Goal: Task Accomplishment & Management: Manage account settings

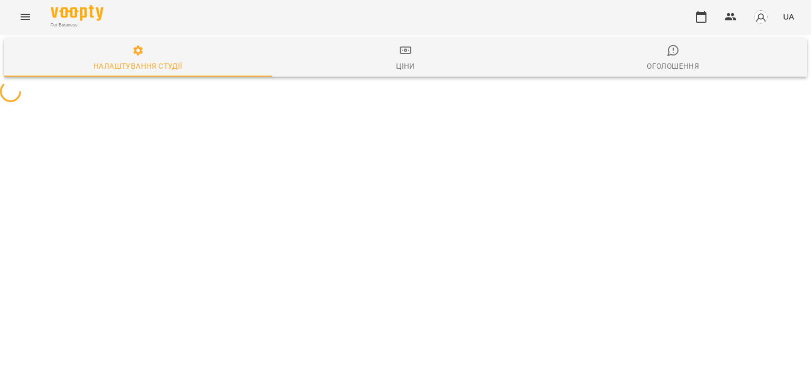
select select "**"
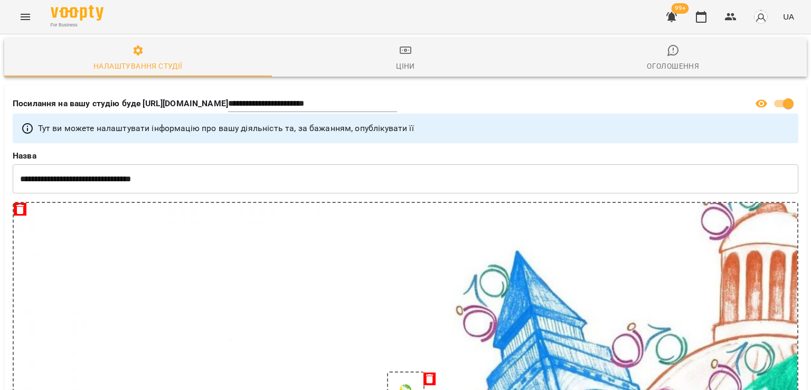
click at [17, 21] on button "Menu" at bounding box center [25, 16] width 25 height 25
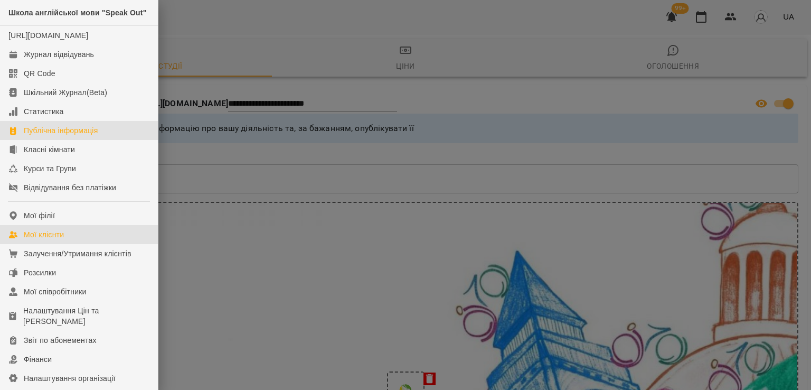
click at [65, 244] on link "Мої клієнти" at bounding box center [79, 234] width 158 height 19
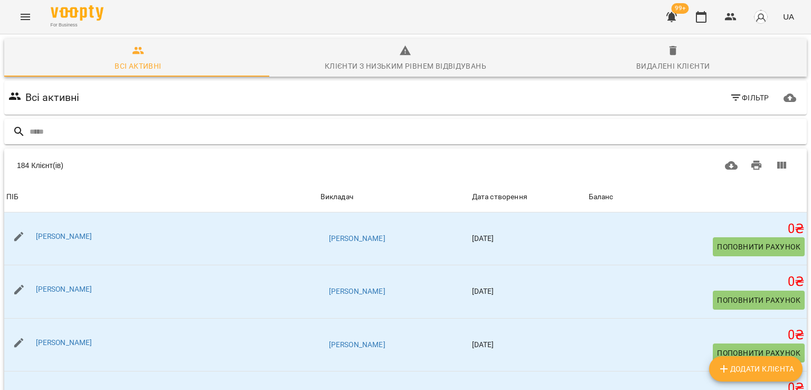
click at [61, 131] on input "text" at bounding box center [416, 131] width 773 height 17
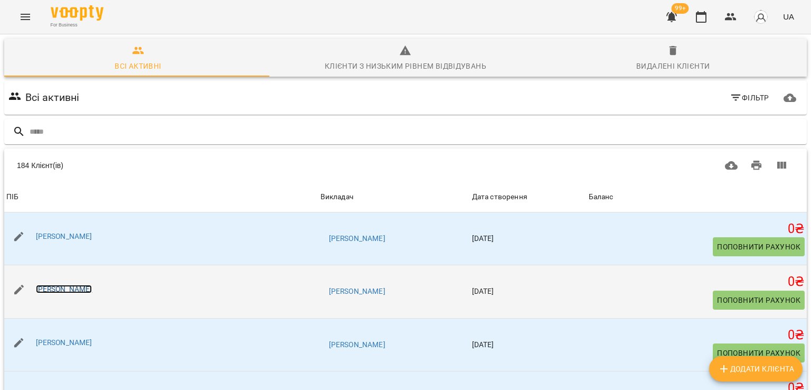
click at [79, 292] on link "Марія Русакова" at bounding box center [64, 289] width 56 height 8
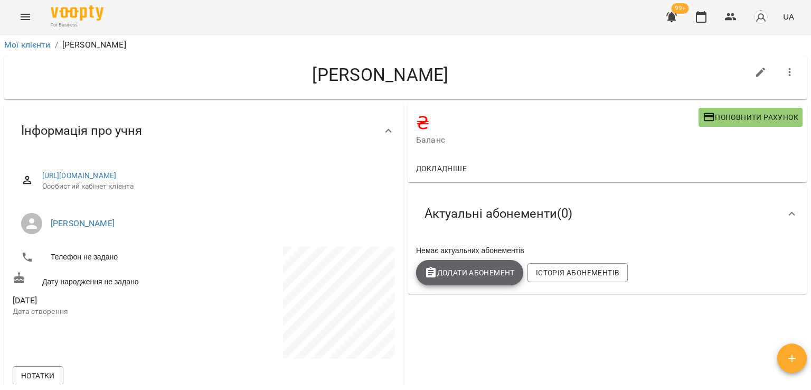
click at [440, 269] on span "Додати Абонемент" at bounding box center [469, 272] width 90 height 13
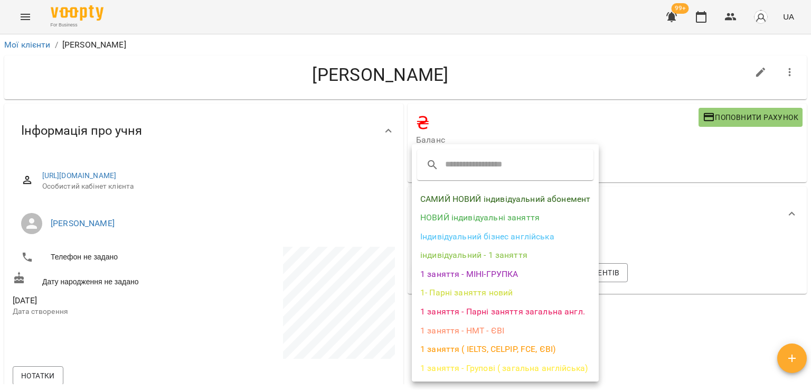
click at [466, 197] on li "САМИЙ НОВИЙ індивідуальний абонемент" at bounding box center [505, 199] width 187 height 19
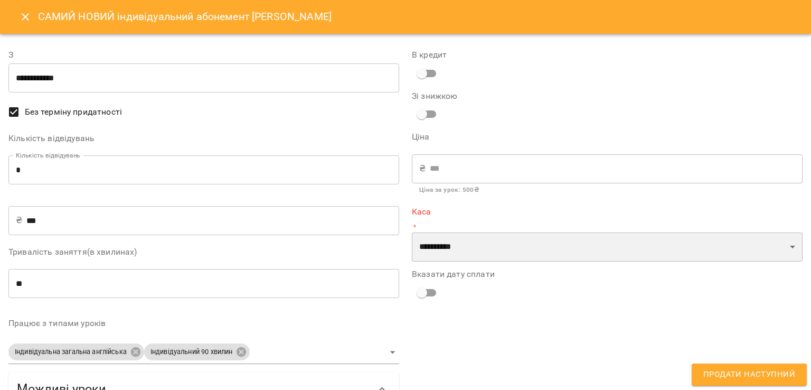
click at [439, 258] on select "**********" at bounding box center [607, 247] width 391 height 30
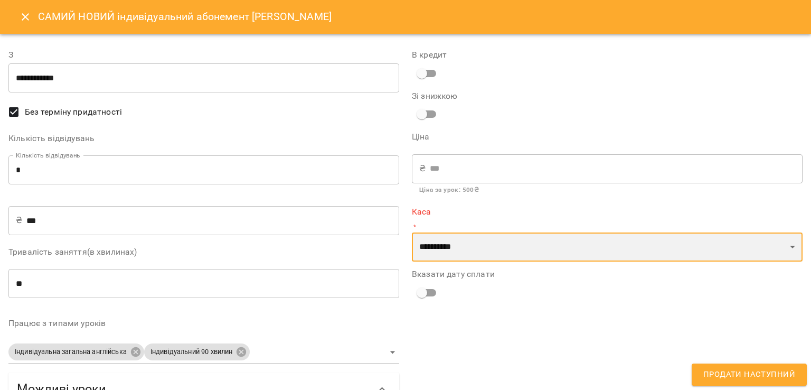
select select "****"
click at [412, 232] on select "**********" at bounding box center [607, 247] width 391 height 30
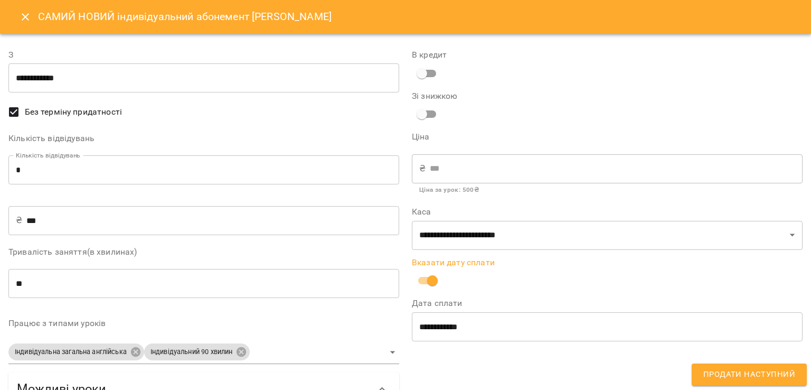
click at [726, 376] on span "Продати наступний" at bounding box center [749, 374] width 92 height 14
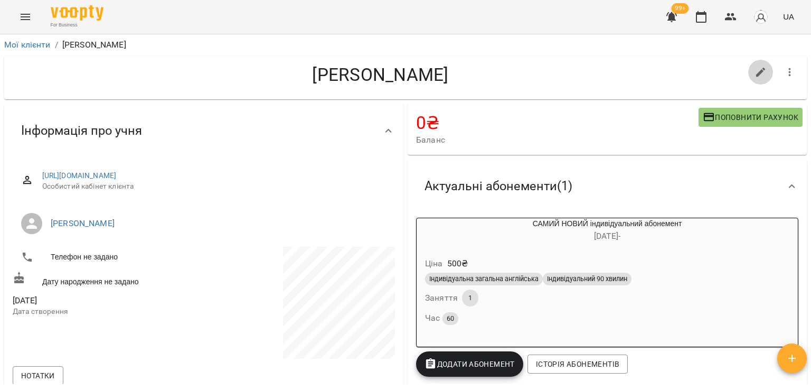
click at [756, 75] on icon "button" at bounding box center [761, 73] width 10 height 10
select select "**"
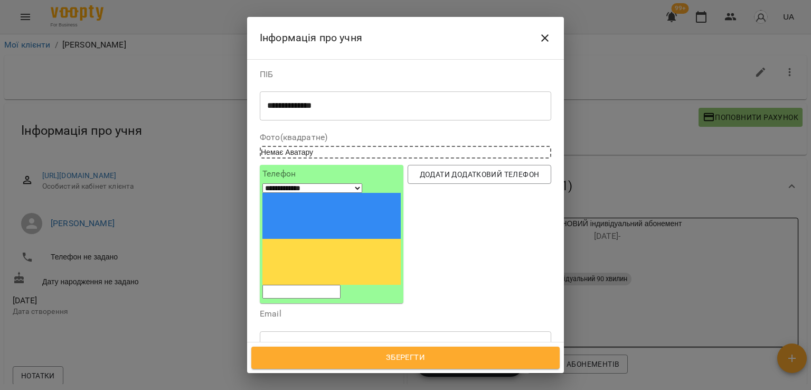
click at [359, 98] on div "**********" at bounding box center [405, 106] width 291 height 30
click at [338, 110] on div "**********" at bounding box center [405, 106] width 291 height 30
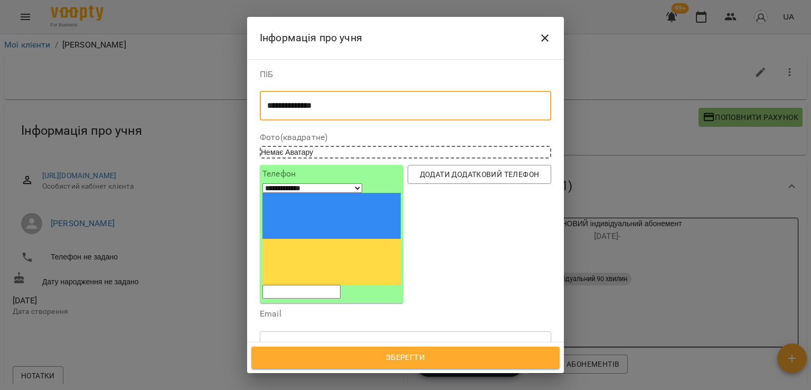
click at [341, 106] on textarea "**********" at bounding box center [401, 106] width 269 height 10
type textarea "**********"
click at [423, 354] on span "Зберегти" at bounding box center [405, 358] width 285 height 14
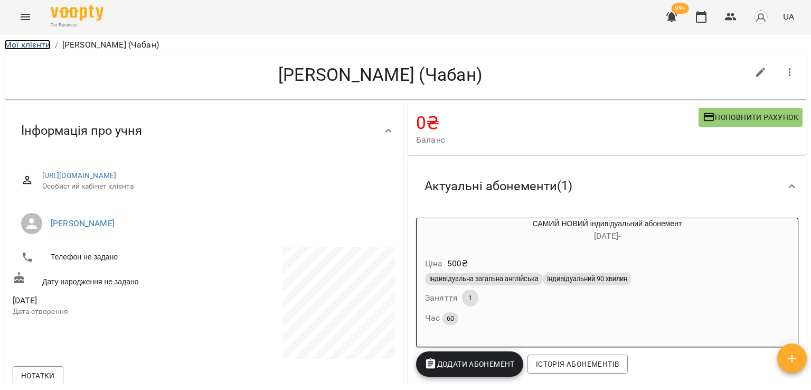
click at [42, 49] on link "Мої клієнти" at bounding box center [27, 45] width 46 height 10
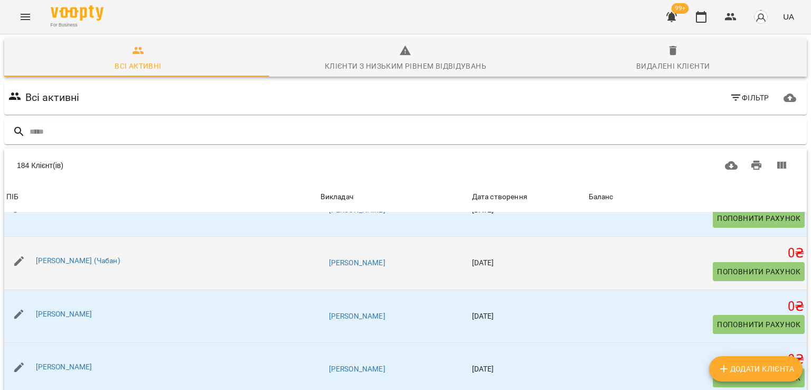
scroll to position [53, 0]
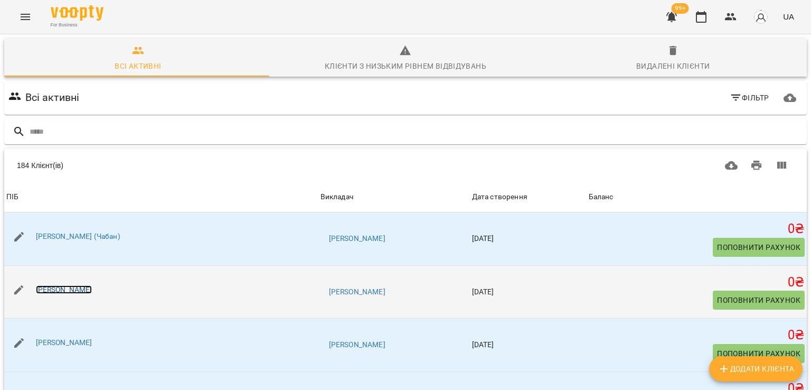
click at [67, 291] on link "[PERSON_NAME]" at bounding box center [64, 289] width 56 height 8
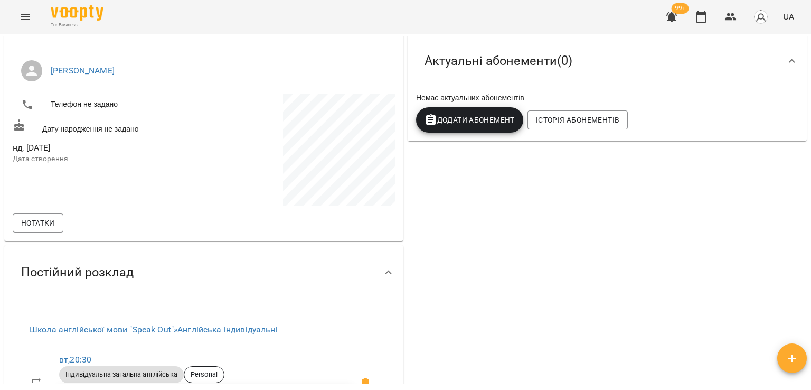
scroll to position [106, 0]
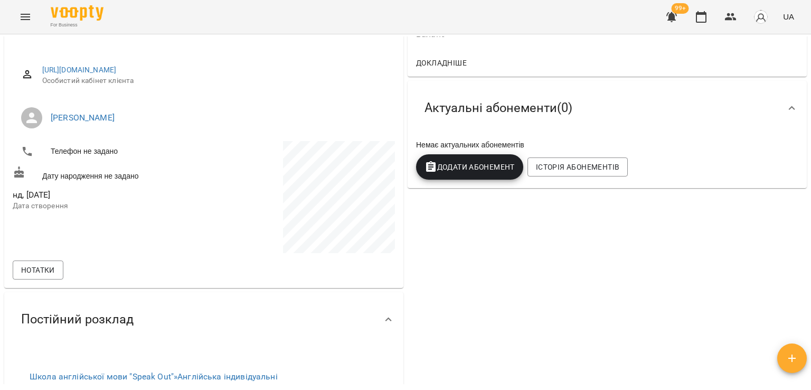
click at [492, 202] on div "₴ Баланс Поповнити рахунок Докладніше Актуальні абонементи ( 0 ) Немає актуальн…" at bounding box center [606, 295] width 403 height 599
click at [486, 157] on button "Додати Абонемент" at bounding box center [469, 166] width 107 height 25
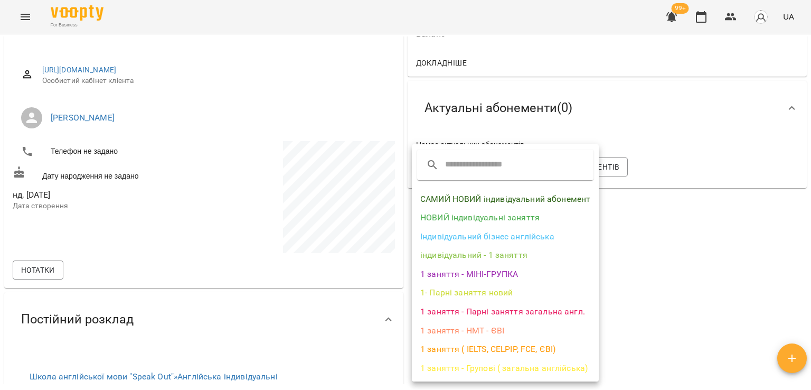
click at [485, 198] on li "САМИЙ НОВИЙ індивідуальний абонемент" at bounding box center [505, 199] width 187 height 19
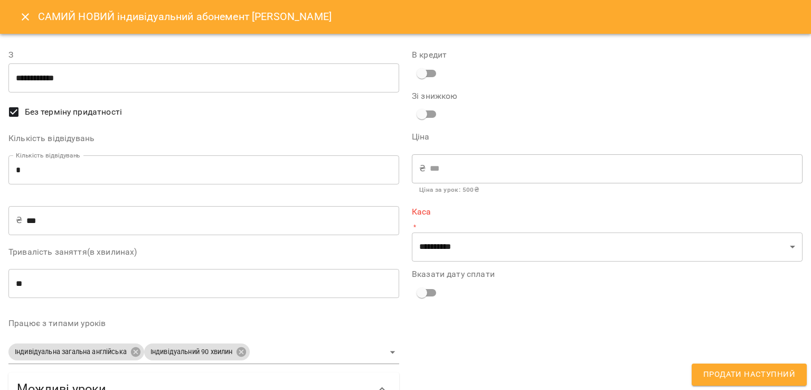
click at [456, 262] on div "**********" at bounding box center [606, 264] width 403 height 456
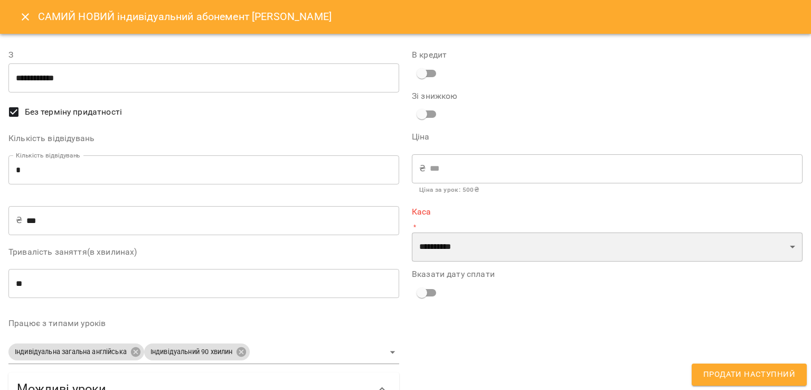
click at [461, 259] on select "**********" at bounding box center [607, 247] width 391 height 30
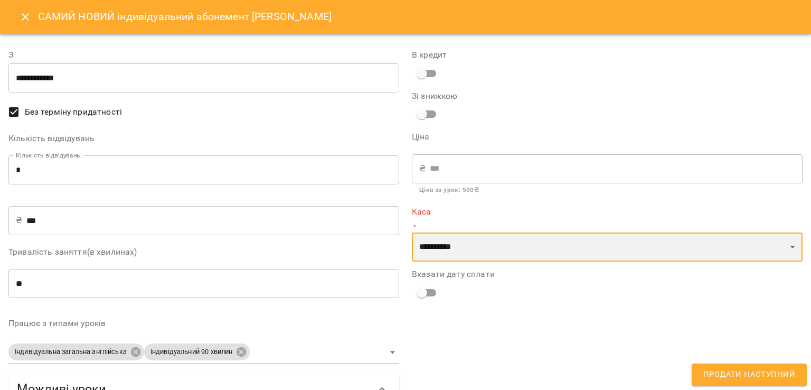
select select "****"
click at [412, 232] on select "**********" at bounding box center [607, 247] width 391 height 30
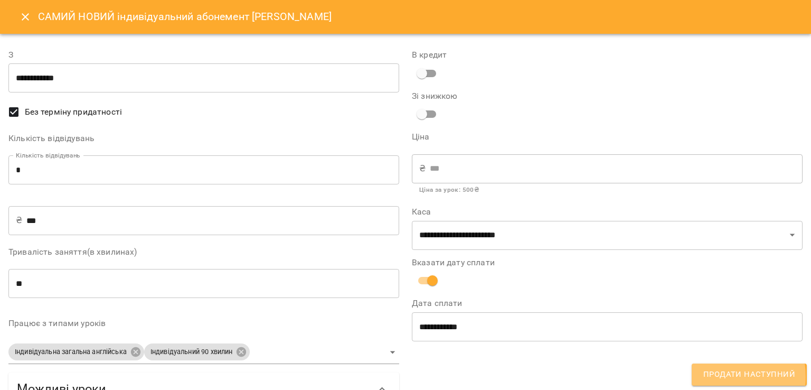
click at [715, 376] on span "Продати наступний" at bounding box center [749, 374] width 92 height 14
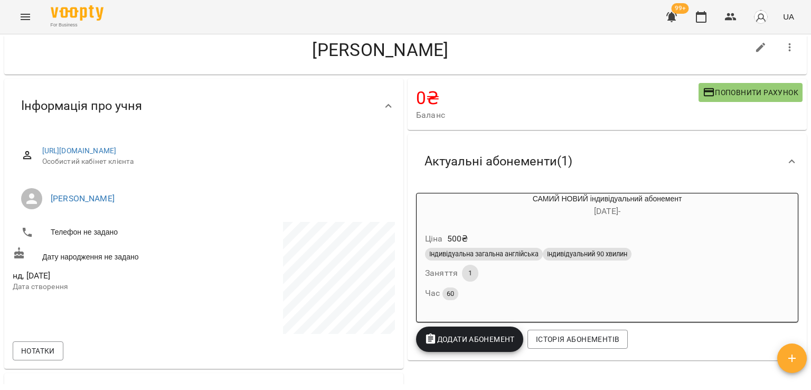
scroll to position [0, 0]
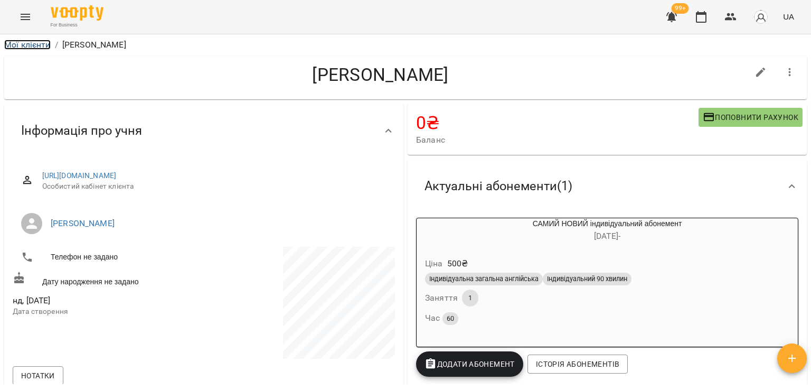
click at [46, 40] on link "Мої клієнти" at bounding box center [27, 45] width 46 height 10
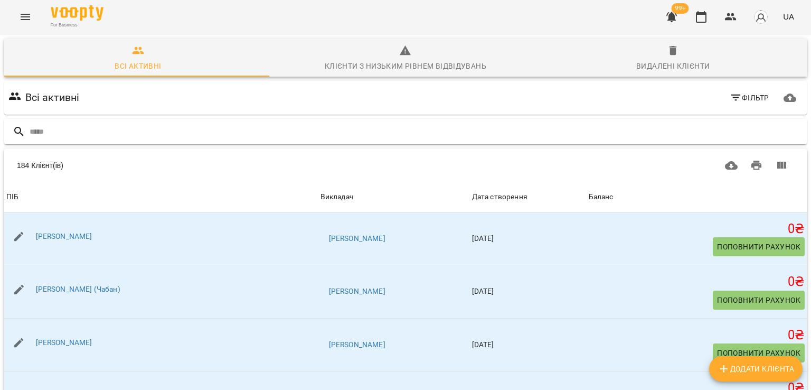
click at [111, 137] on input "text" at bounding box center [416, 131] width 773 height 17
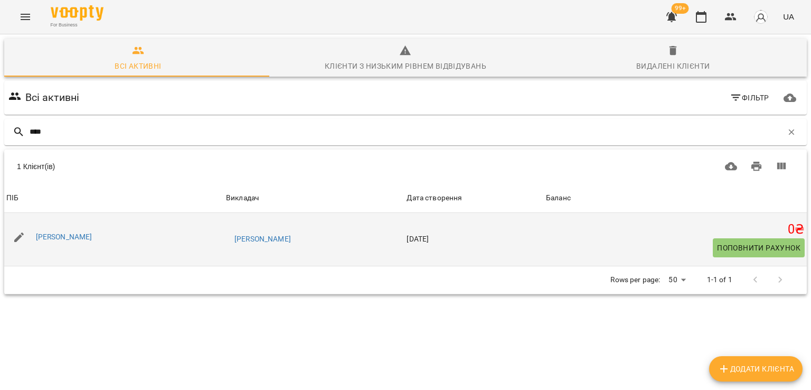
type input "****"
click at [72, 242] on div "Віталій Рахмістрюк" at bounding box center [64, 237] width 61 height 15
click at [72, 239] on link "Віталій Рахмістрюк" at bounding box center [64, 236] width 56 height 8
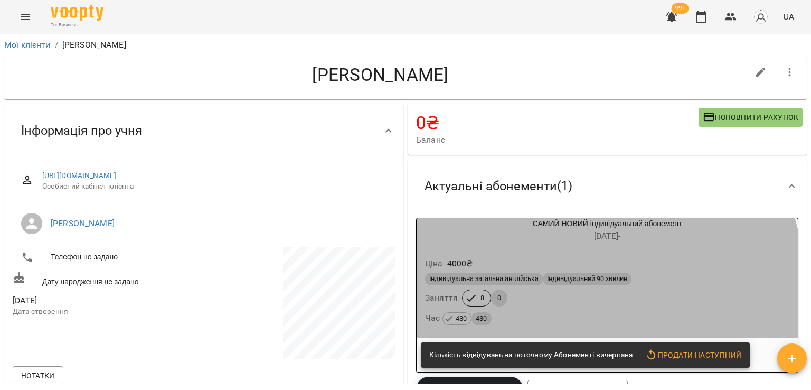
click at [510, 299] on div "Індивідуальна загальна англійська Індивідуальний 90 хвилин Заняття 8 0 Час 480 …" at bounding box center [607, 298] width 368 height 57
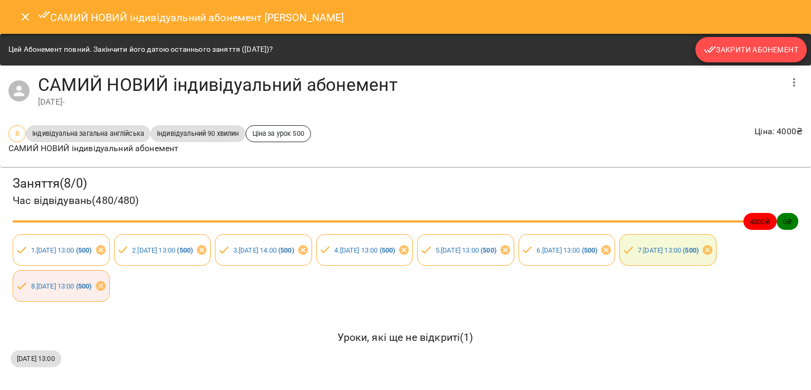
click at [733, 51] on span "Закрити Абонемент" at bounding box center [751, 49] width 94 height 13
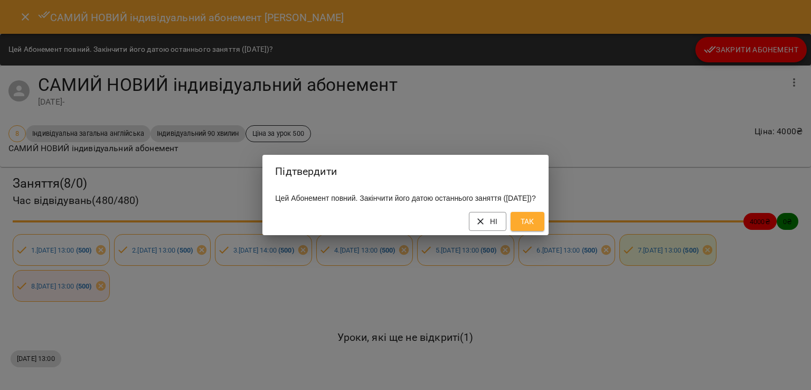
click at [536, 228] on span "Так" at bounding box center [527, 221] width 17 height 13
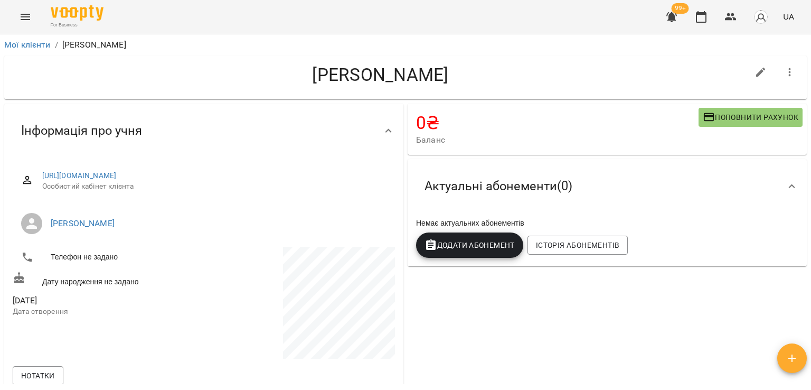
click at [475, 251] on span "Додати Абонемент" at bounding box center [469, 245] width 90 height 13
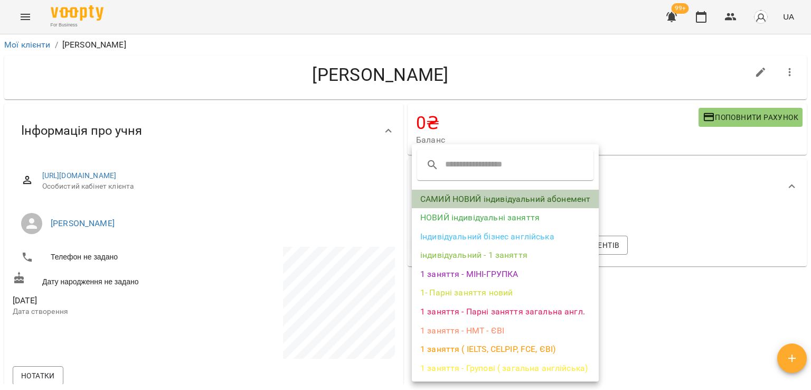
click at [479, 192] on li "САМИЙ НОВИЙ індивідуальний абонемент" at bounding box center [505, 199] width 187 height 19
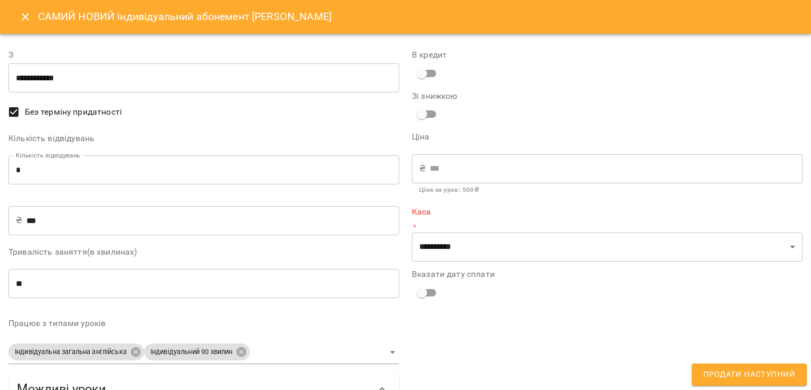
click at [165, 175] on input "*" at bounding box center [203, 170] width 391 height 30
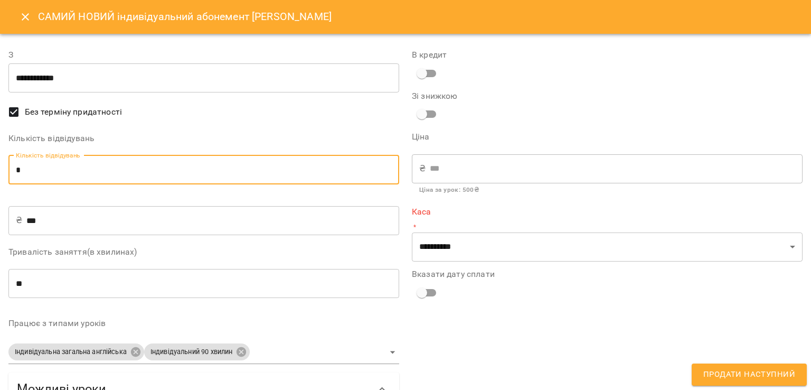
click at [165, 175] on input "*" at bounding box center [203, 170] width 391 height 30
type input "*"
type input "****"
type input "*"
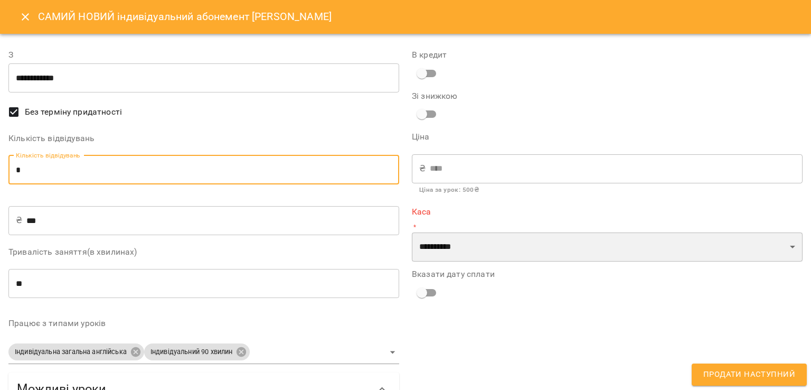
click at [518, 257] on select "**********" at bounding box center [607, 247] width 391 height 30
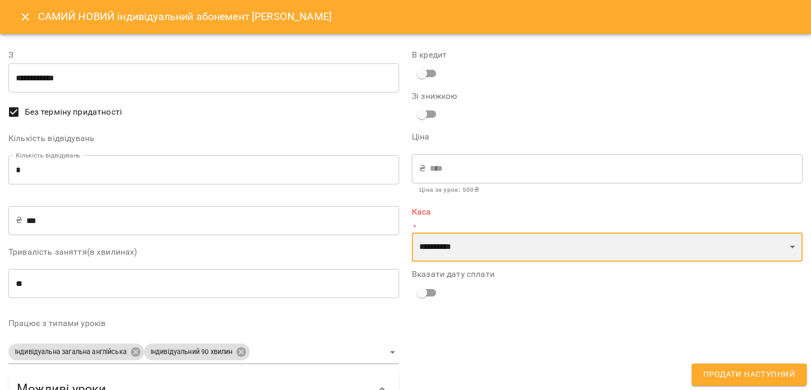
select select "****"
click at [412, 232] on select "**********" at bounding box center [607, 247] width 391 height 30
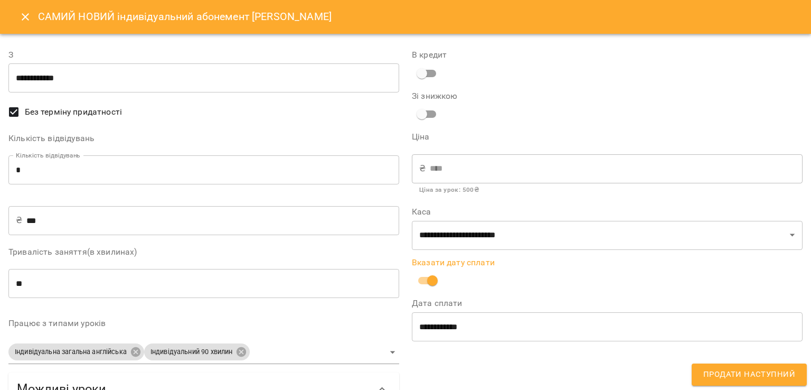
click at [740, 378] on span "Продати наступний" at bounding box center [749, 374] width 92 height 14
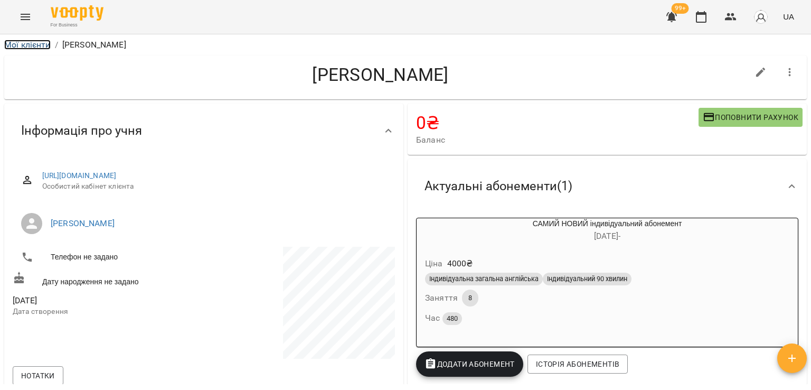
click at [27, 45] on link "Мої клієнти" at bounding box center [27, 45] width 46 height 10
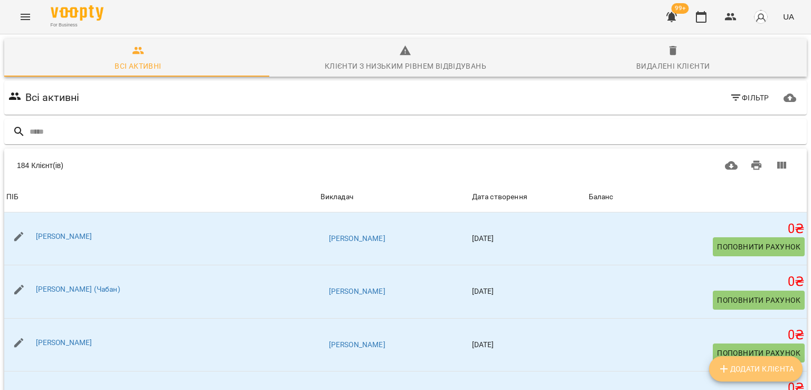
click at [762, 370] on span "Додати клієнта" at bounding box center [755, 368] width 77 height 13
select select "**"
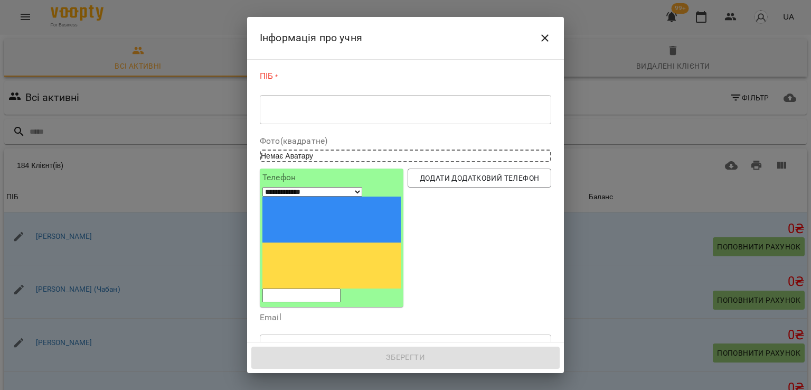
click at [310, 115] on div "* ​" at bounding box center [405, 109] width 291 height 30
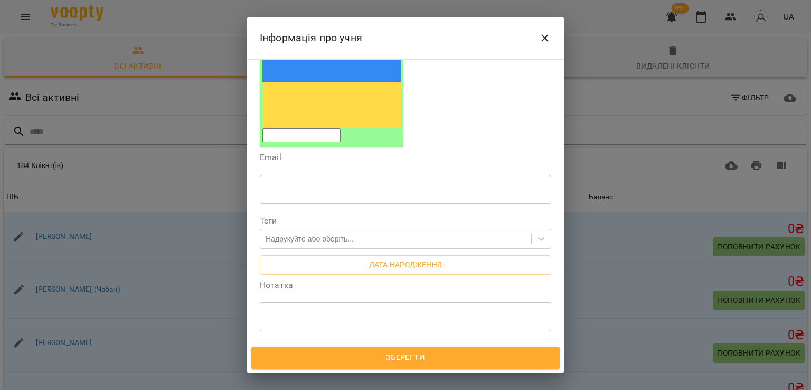
scroll to position [249, 0]
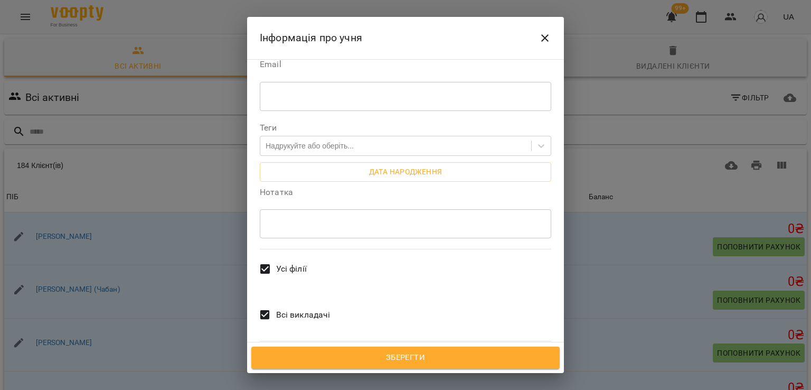
type textarea "**********"
click at [303, 308] on span "Всі викладачі" at bounding box center [303, 314] width 54 height 13
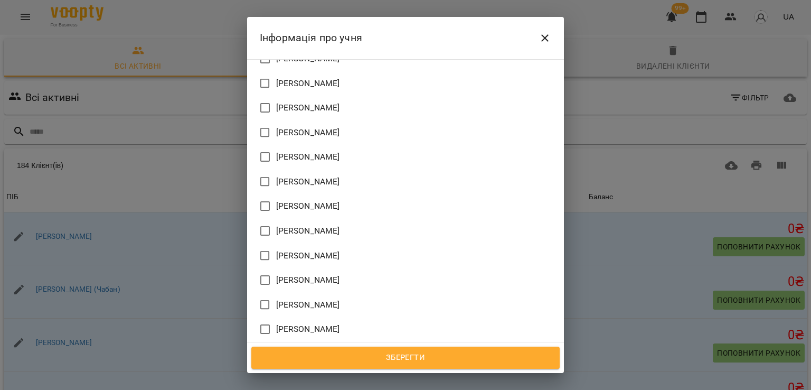
scroll to position [555, 0]
click at [301, 251] on span "Катерина" at bounding box center [308, 257] width 64 height 13
click at [468, 362] on span "Зберегти" at bounding box center [405, 358] width 285 height 14
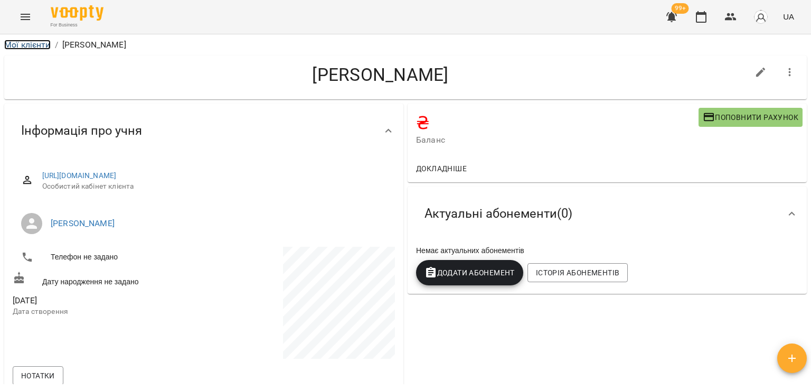
click at [19, 41] on link "Мої клієнти" at bounding box center [27, 45] width 46 height 10
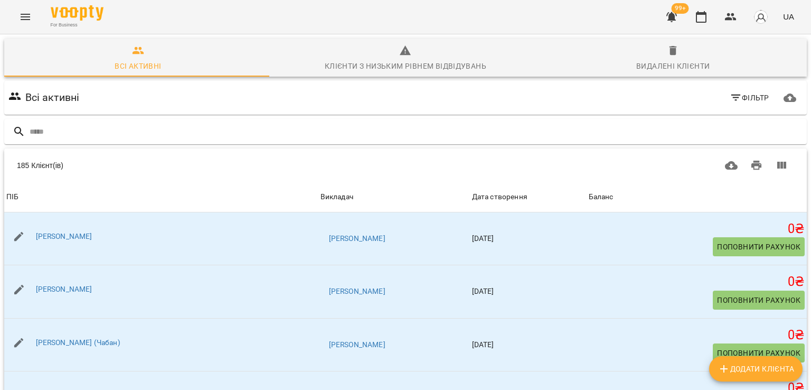
click at [678, 14] on button "button" at bounding box center [671, 16] width 25 height 25
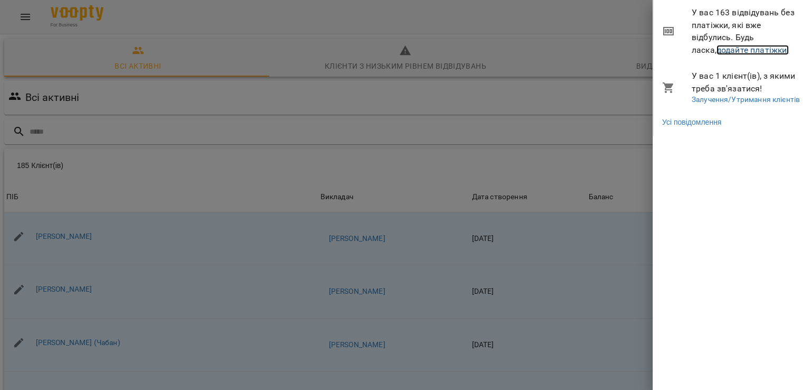
click at [718, 48] on link "додайте платіжки!" at bounding box center [752, 50] width 73 height 10
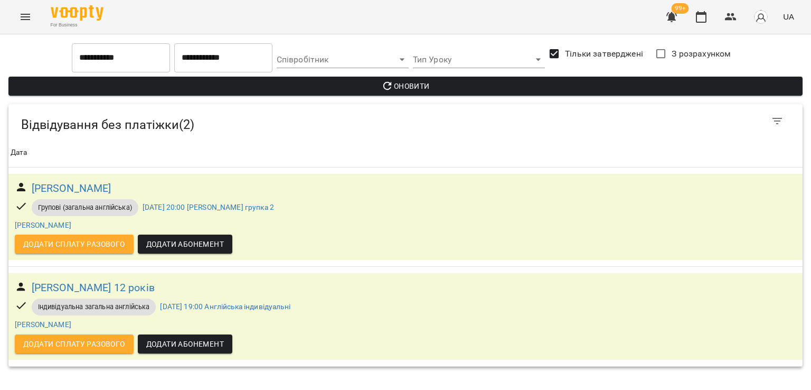
click at [22, 13] on icon "Menu" at bounding box center [25, 17] width 13 height 13
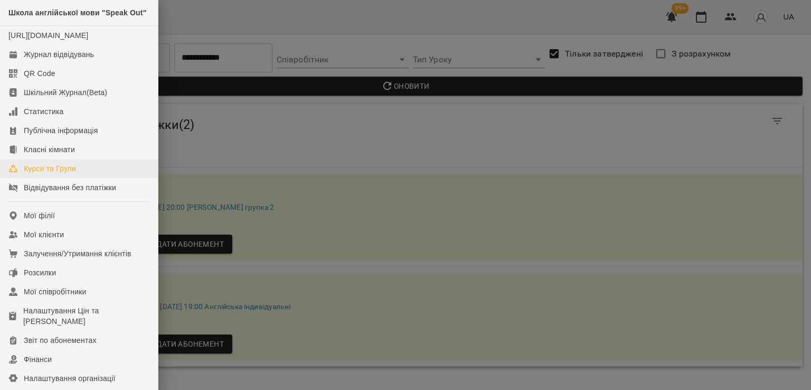
scroll to position [145, 0]
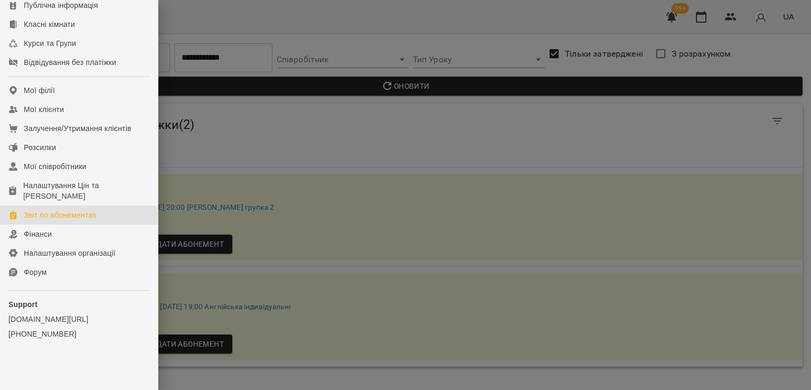
click at [66, 212] on div "Звіт по абонементах" at bounding box center [60, 215] width 73 height 11
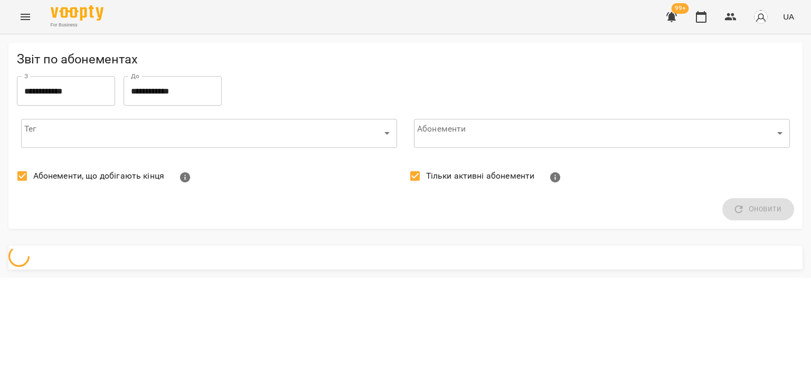
click at [71, 168] on label "Абонементи, що добігають кінця" at bounding box center [87, 176] width 153 height 22
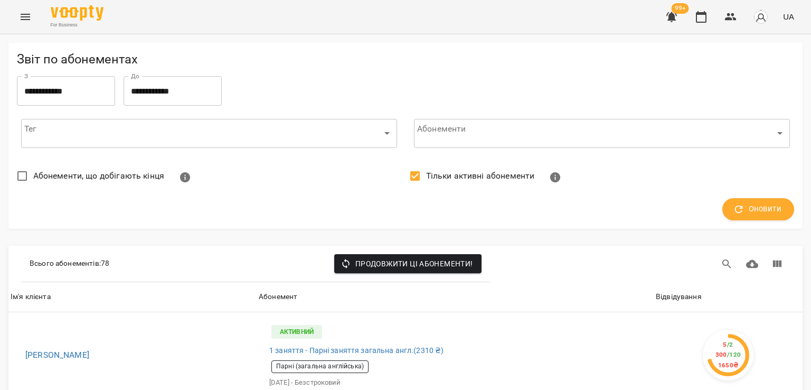
click at [454, 172] on span "Тільки активні абонементи" at bounding box center [480, 175] width 109 height 13
click at [769, 200] on button "Оновити" at bounding box center [758, 209] width 72 height 22
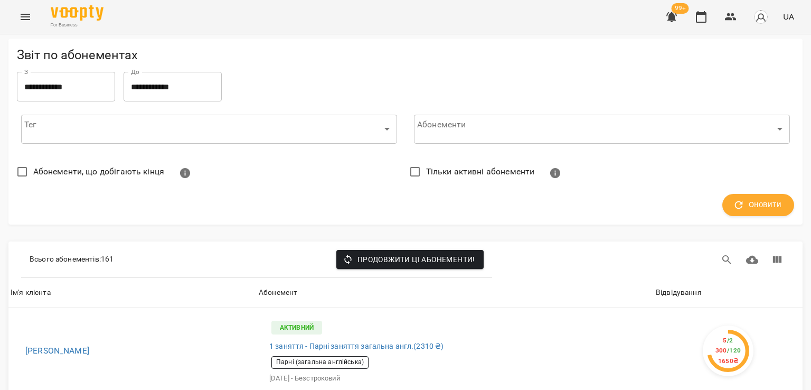
scroll to position [106, 0]
click at [667, 286] on div "Відвідування" at bounding box center [679, 292] width 46 height 13
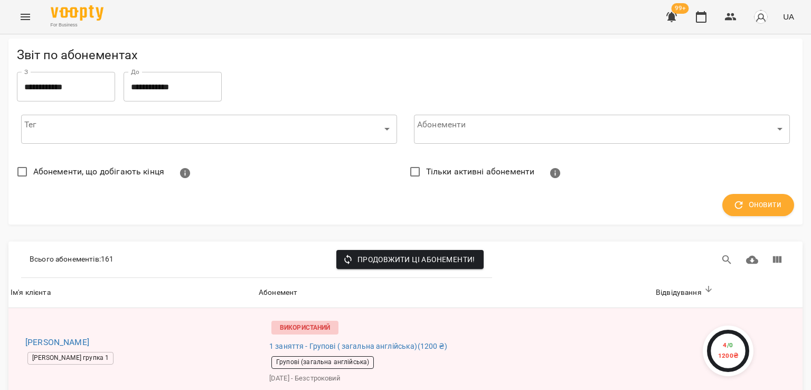
scroll to position [422, 0]
click at [17, 18] on button "Menu" at bounding box center [25, 16] width 25 height 25
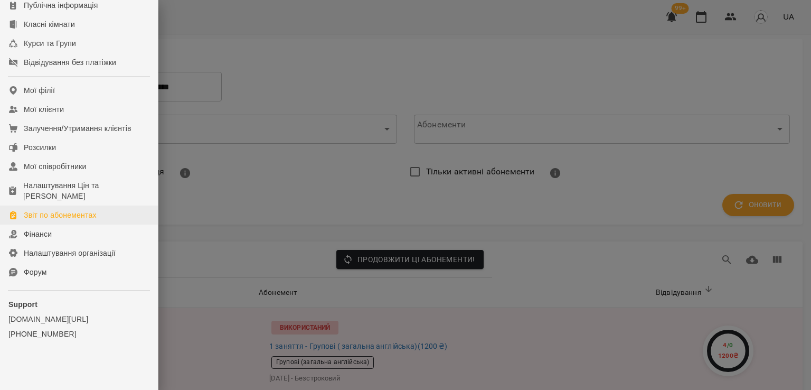
scroll to position [145, 0]
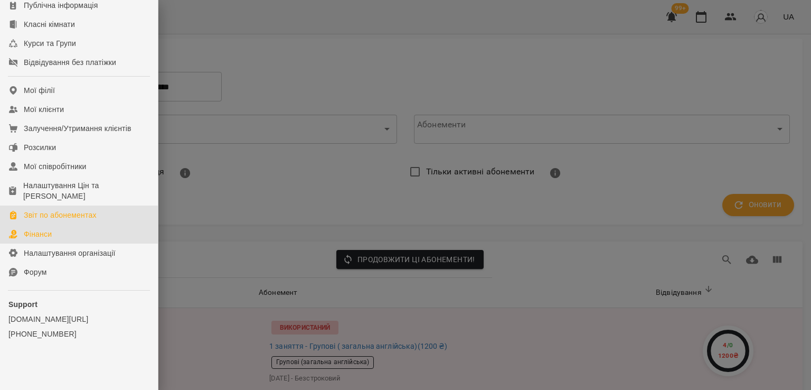
click at [61, 229] on link "Фінанси" at bounding box center [79, 233] width 158 height 19
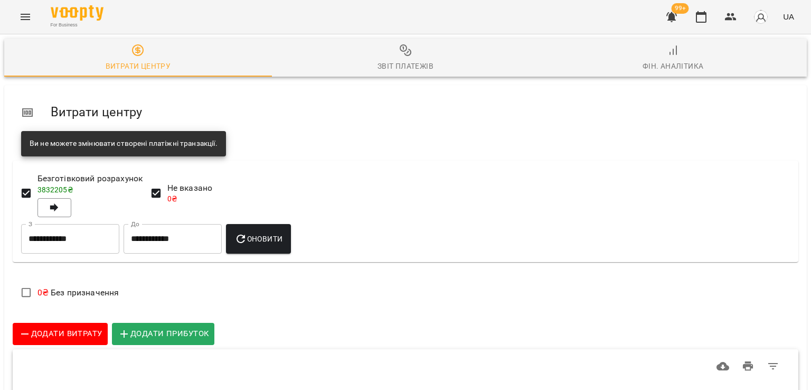
click at [682, 60] on div "Фін. Аналітика" at bounding box center [672, 66] width 61 height 13
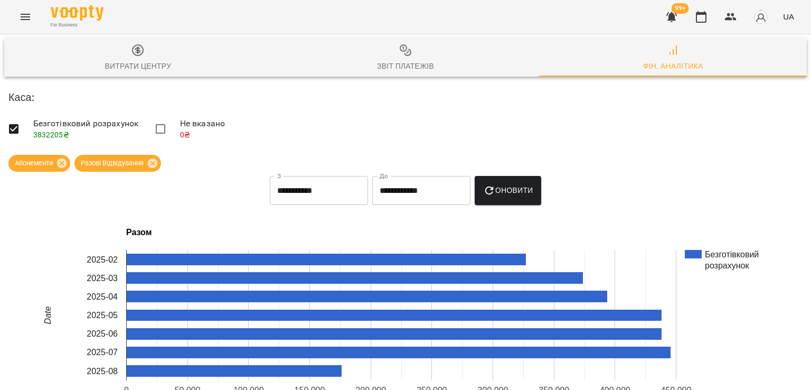
click at [25, 13] on icon "Menu" at bounding box center [25, 17] width 13 height 13
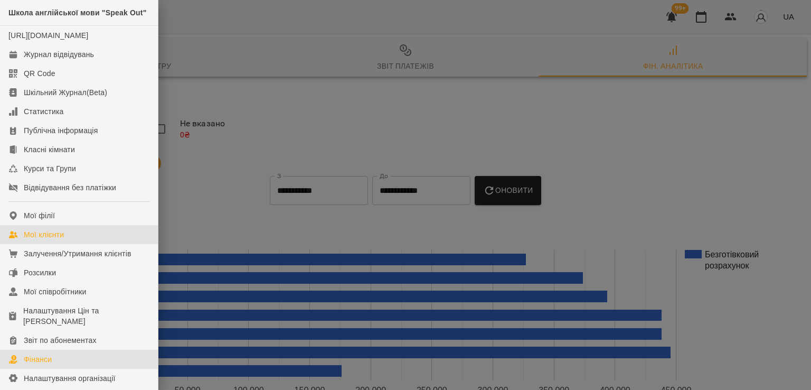
click at [31, 240] on div "Мої клієнти" at bounding box center [44, 234] width 40 height 11
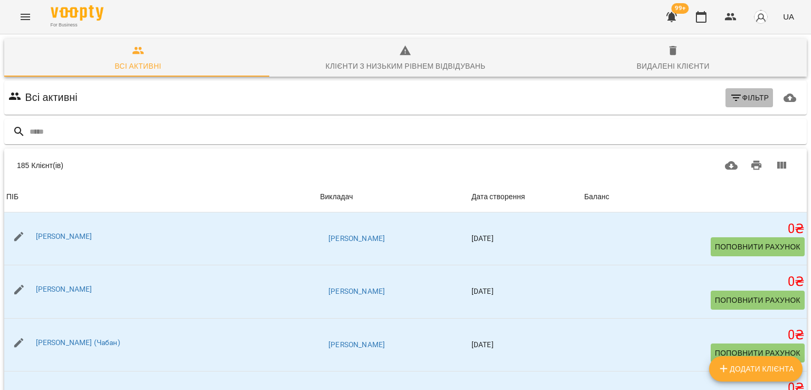
click at [739, 89] on button "Фільтр" at bounding box center [749, 97] width 48 height 19
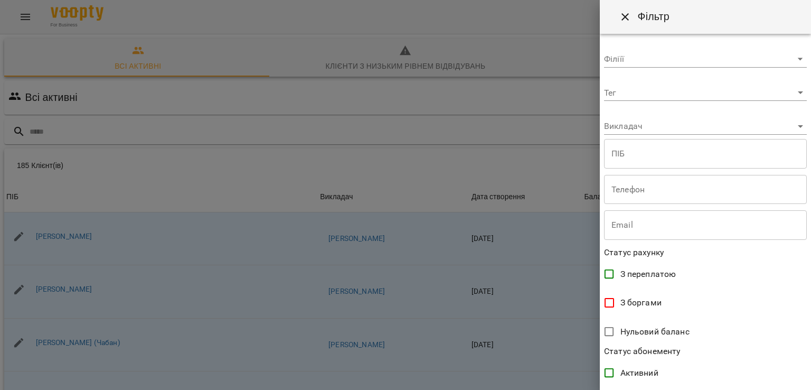
click at [646, 127] on body "For Business 99+ UA Всі активні Клієнти з низьким рівнем відвідувань Видалені к…" at bounding box center [405, 276] width 811 height 552
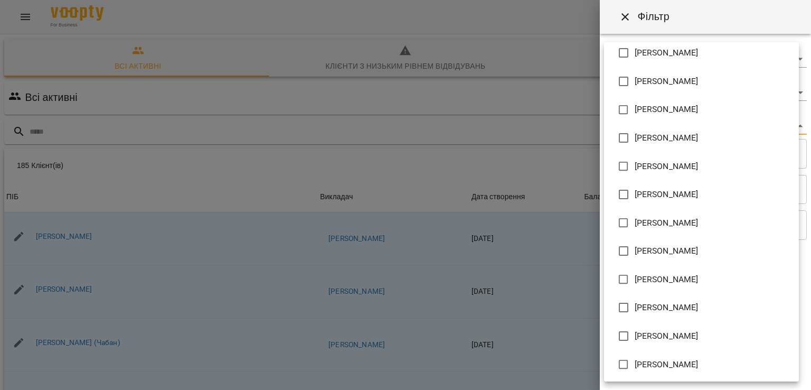
scroll to position [178, 0]
click at [641, 302] on span "[PERSON_NAME]" at bounding box center [667, 306] width 64 height 13
type input "**********"
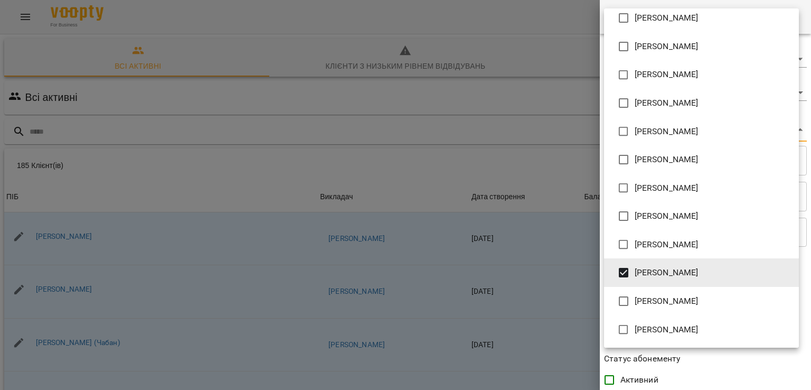
click at [548, 155] on div at bounding box center [405, 195] width 811 height 390
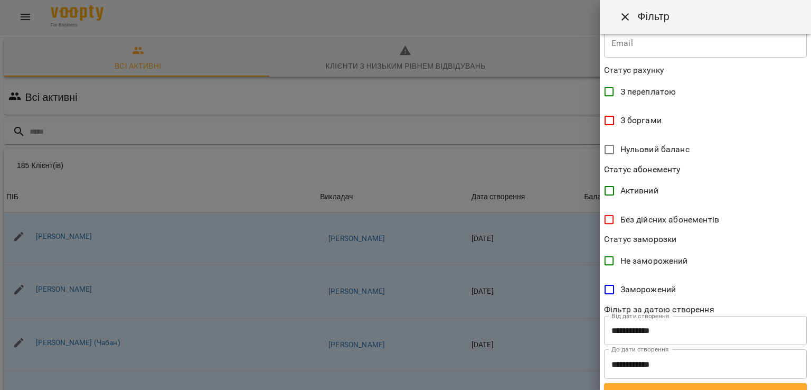
scroll to position [205, 0]
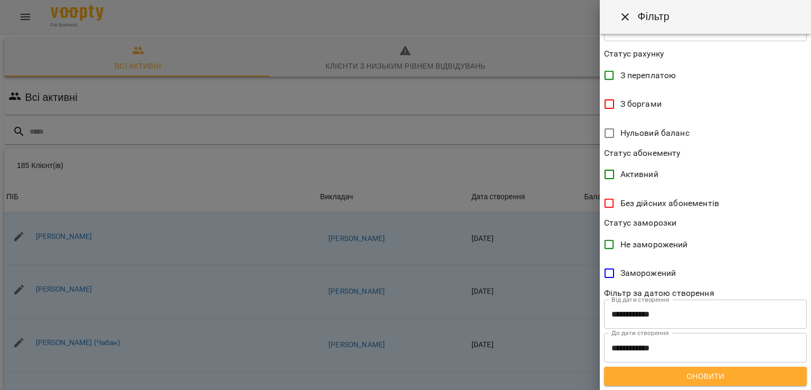
click at [695, 377] on span "Оновити" at bounding box center [705, 376] width 186 height 13
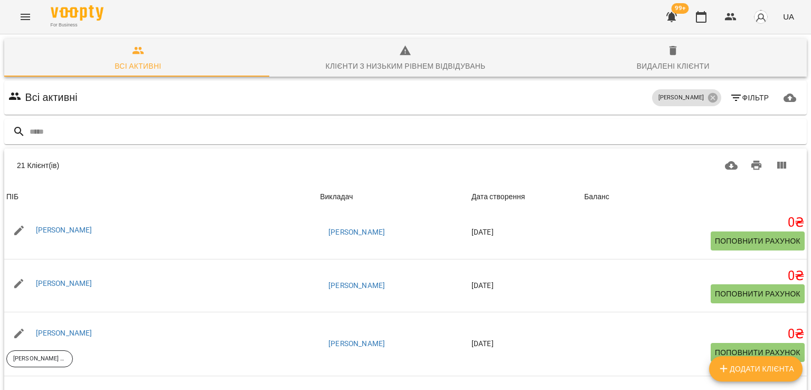
scroll to position [0, 0]
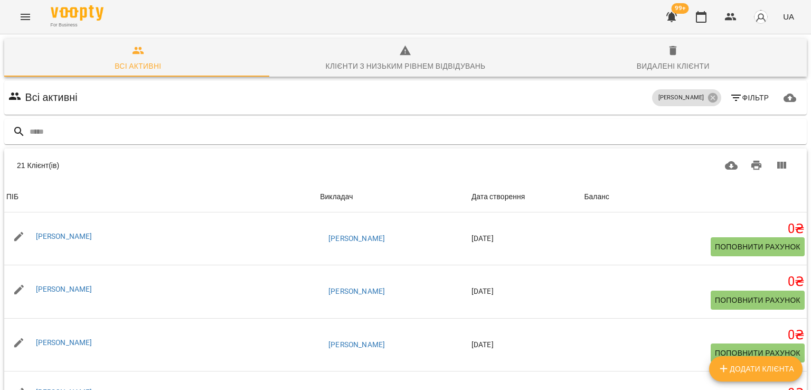
click at [27, 18] on icon "Menu" at bounding box center [25, 17] width 13 height 13
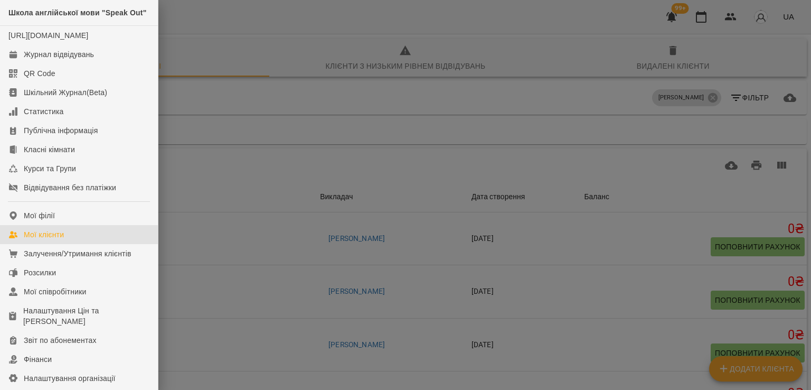
click at [57, 240] on div "Мої клієнти" at bounding box center [44, 234] width 40 height 11
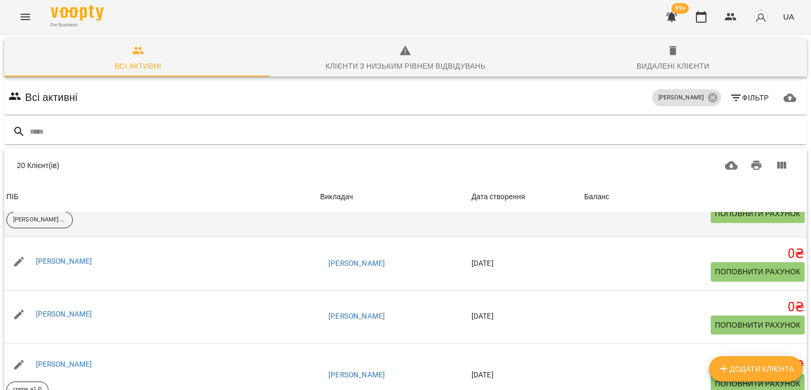
scroll to position [264, 0]
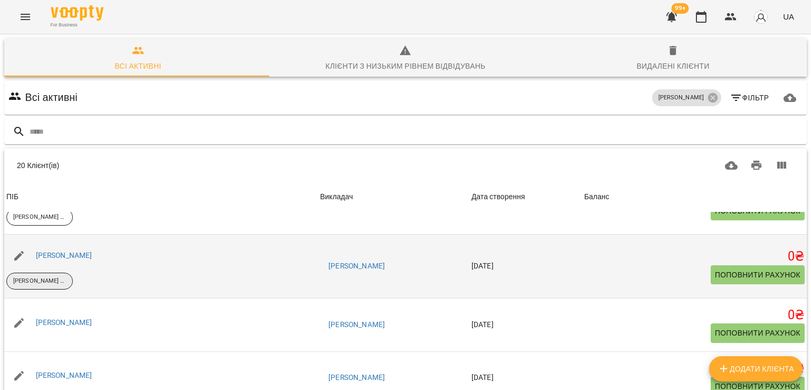
click at [53, 283] on p "[PERSON_NAME] групка 2" at bounding box center [39, 281] width 53 height 9
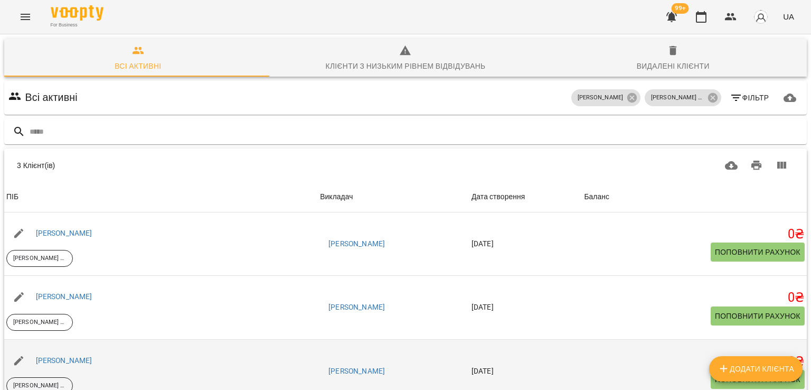
scroll to position [78, 0]
click at [81, 356] on link "[PERSON_NAME]" at bounding box center [64, 360] width 56 height 8
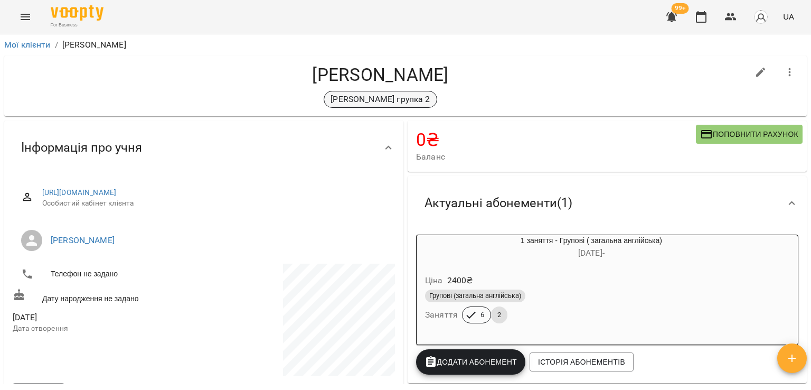
click at [399, 100] on p "[PERSON_NAME] групка 2" at bounding box center [379, 99] width 99 height 13
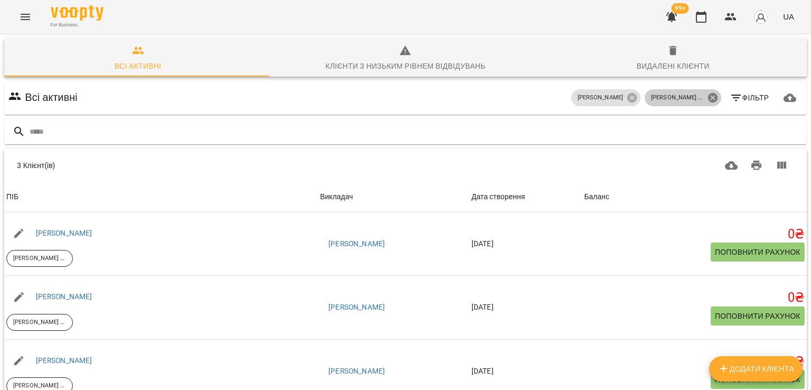
click at [707, 99] on icon at bounding box center [713, 98] width 12 height 12
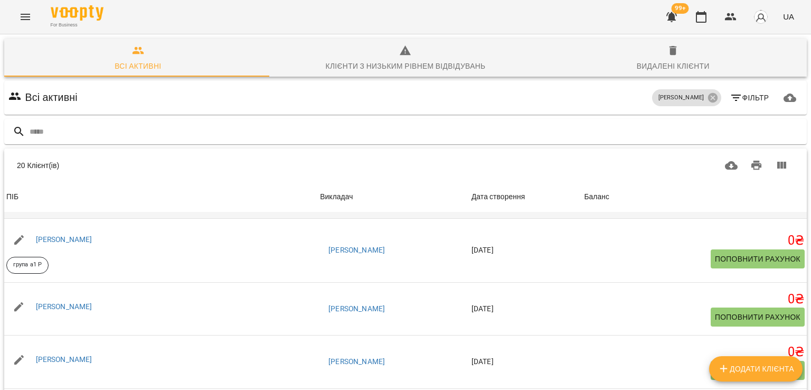
scroll to position [475, 0]
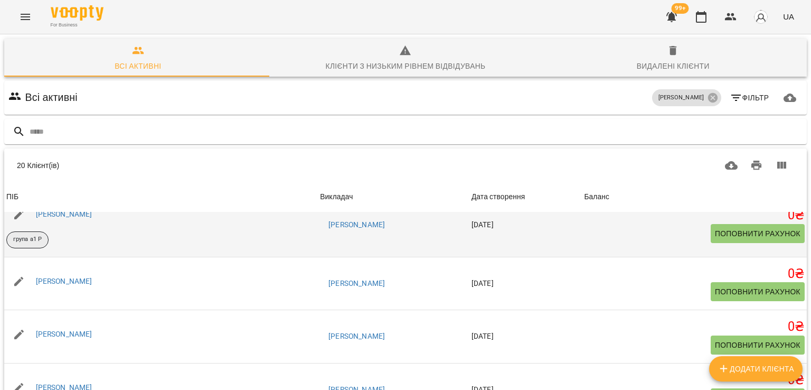
click at [40, 242] on p "група а1 Р" at bounding box center [27, 239] width 29 height 9
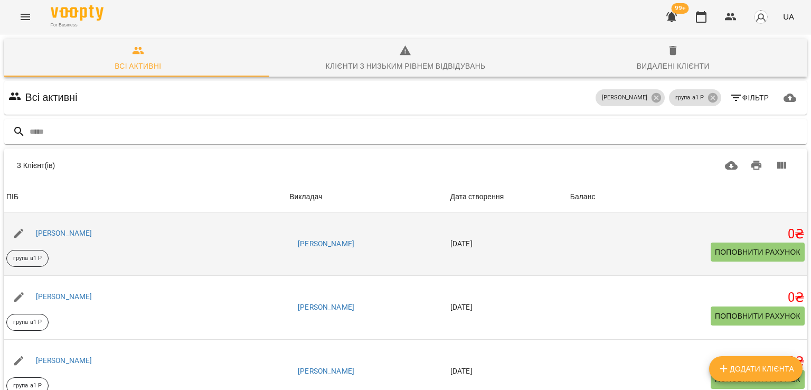
scroll to position [78, 0]
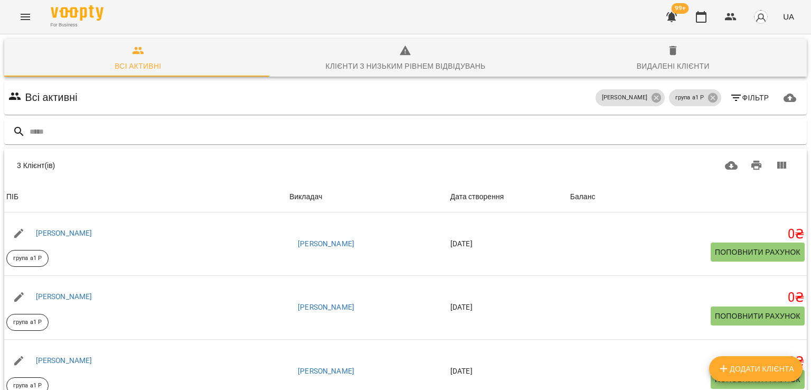
click at [21, 15] on icon "Menu" at bounding box center [25, 17] width 13 height 13
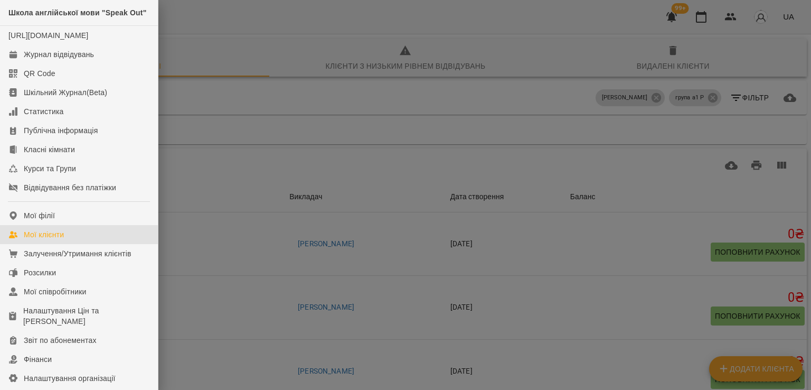
click at [46, 240] on div "Мої клієнти" at bounding box center [44, 234] width 40 height 11
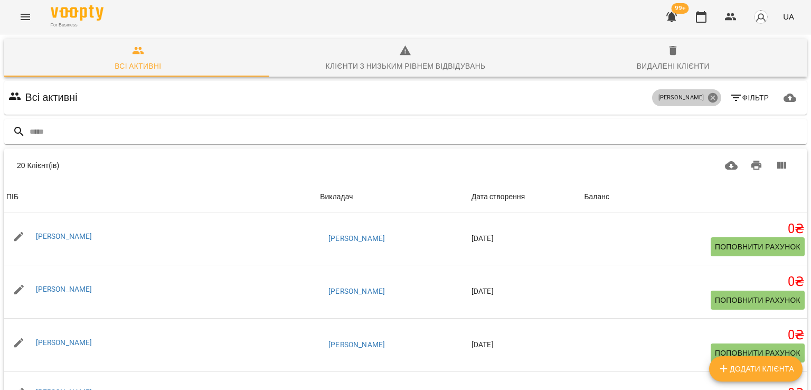
click at [708, 100] on icon at bounding box center [713, 98] width 10 height 10
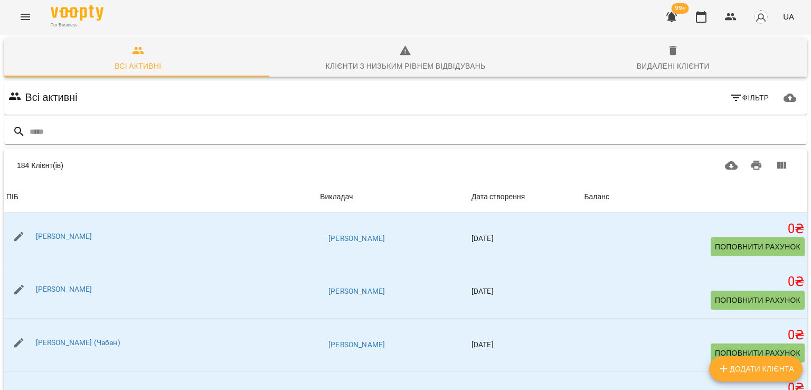
click at [15, 14] on button "Menu" at bounding box center [25, 16] width 25 height 25
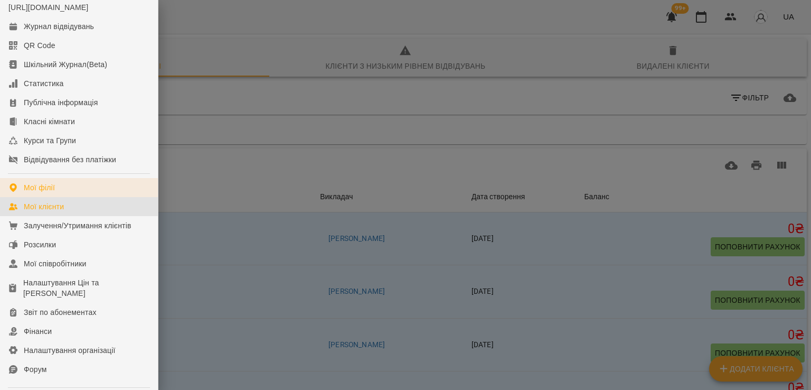
scroll to position [53, 0]
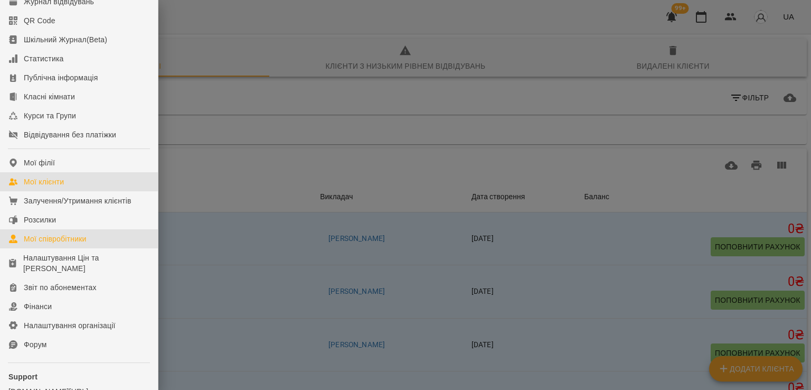
click at [51, 244] on div "Мої співробітники" at bounding box center [55, 238] width 63 height 11
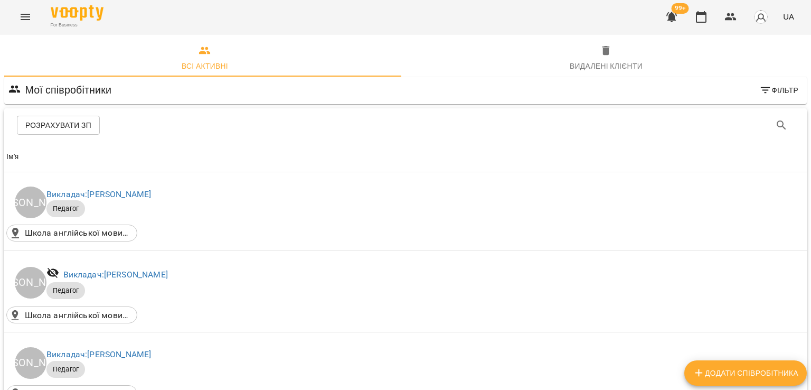
click at [26, 20] on icon "Menu" at bounding box center [26, 17] width 10 height 6
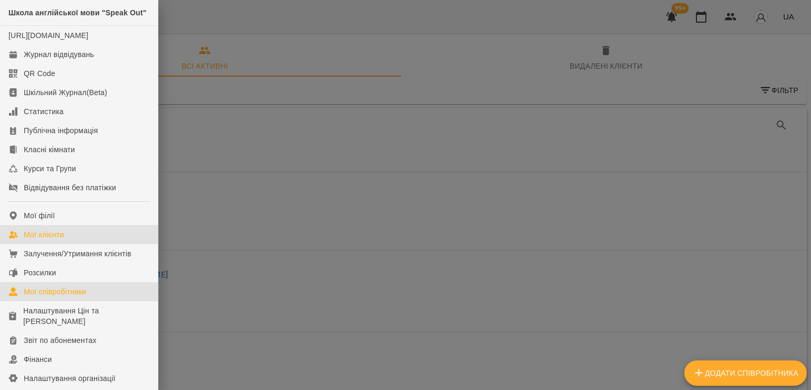
click at [45, 240] on div "Мої клієнти" at bounding box center [44, 234] width 40 height 11
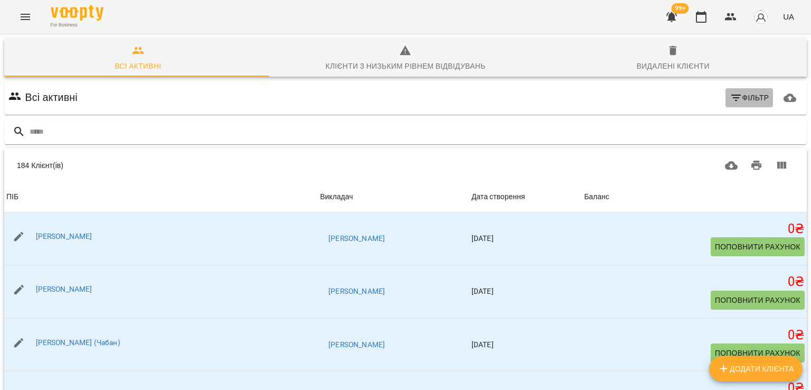
click at [737, 100] on span "Фільтр" at bounding box center [749, 97] width 39 height 13
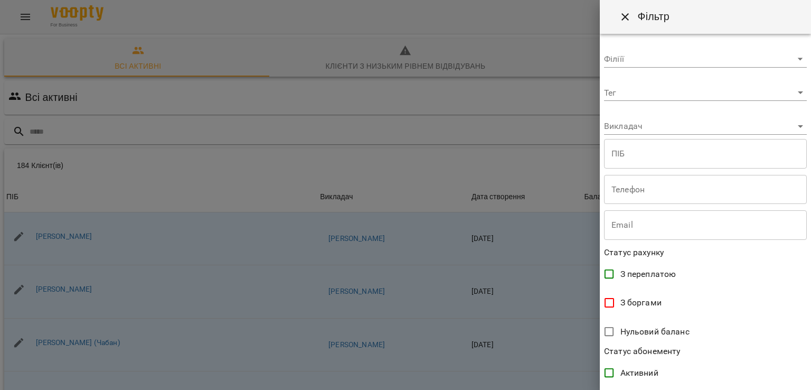
click at [430, 125] on div at bounding box center [405, 195] width 811 height 390
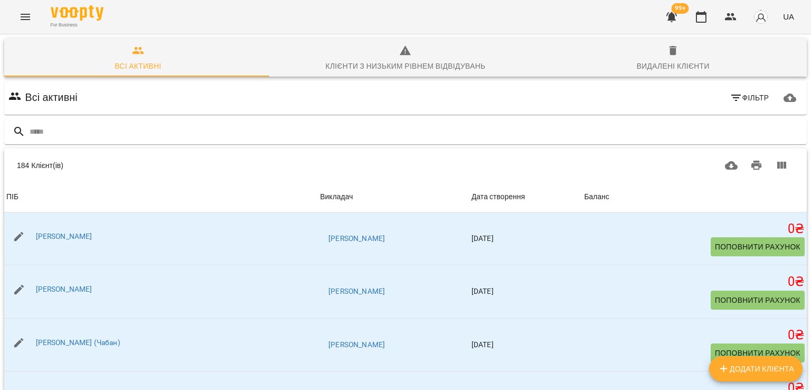
click at [16, 18] on button "Menu" at bounding box center [25, 16] width 25 height 25
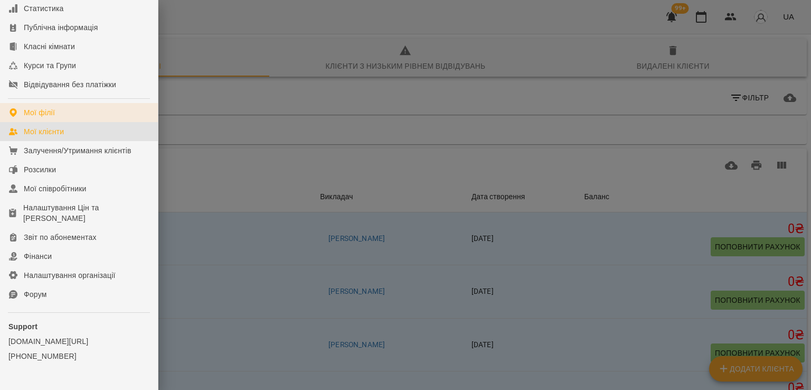
scroll to position [106, 0]
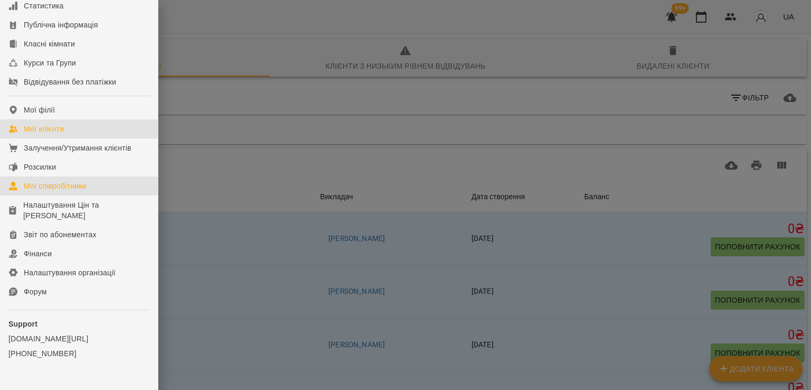
click at [49, 191] on div "Мої співробітники" at bounding box center [55, 186] width 63 height 11
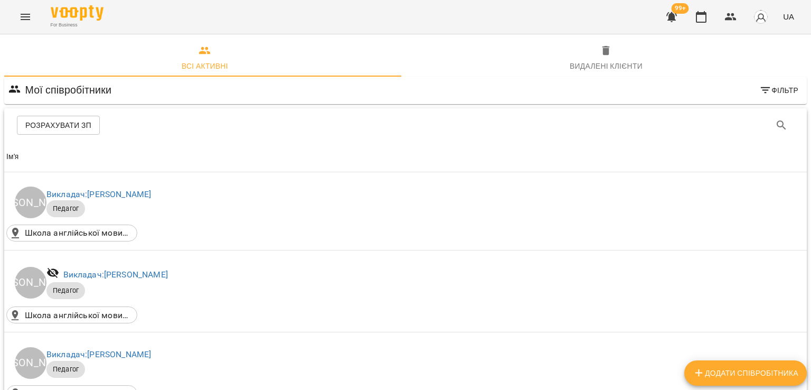
click at [734, 379] on button "Додати співробітника" at bounding box center [745, 372] width 122 height 25
select select "**"
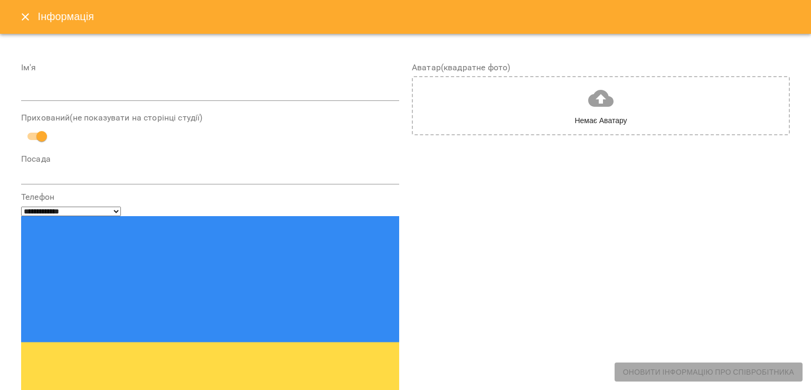
click at [254, 92] on input "text" at bounding box center [210, 92] width 378 height 17
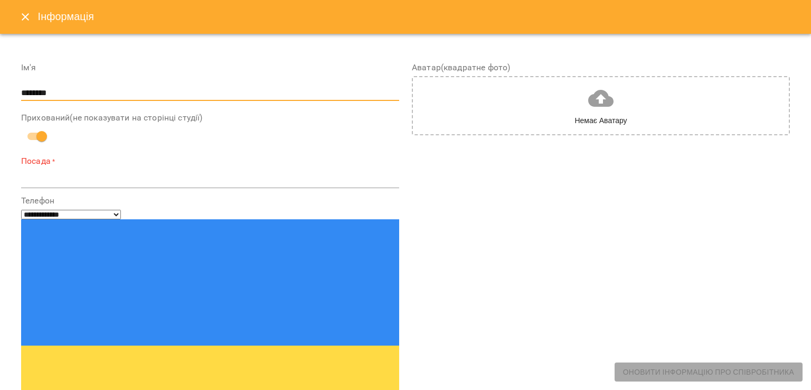
type input "********"
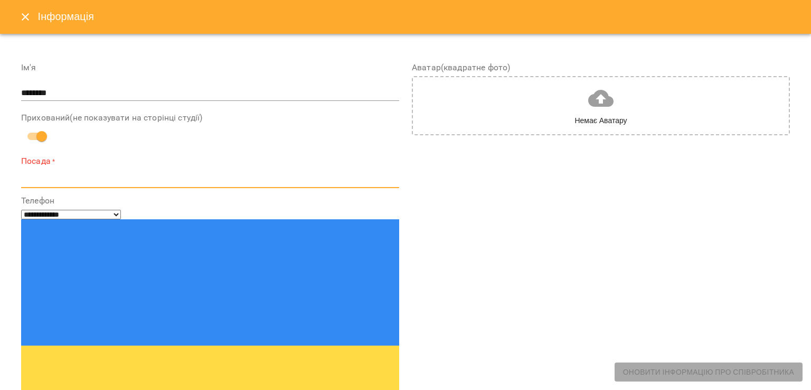
click at [129, 181] on textarea at bounding box center [210, 179] width 378 height 10
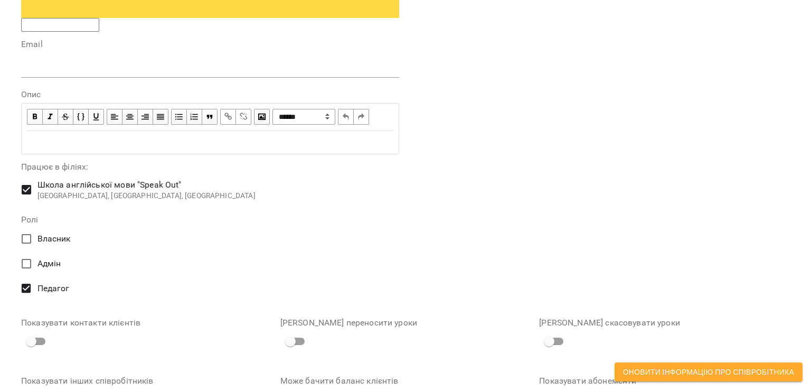
scroll to position [475, 0]
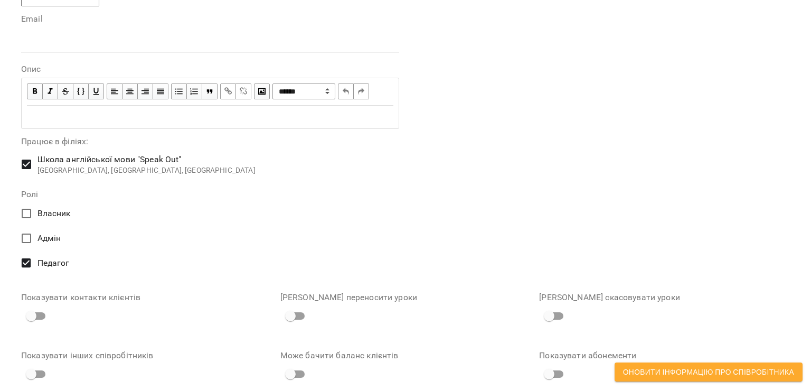
type textarea "********"
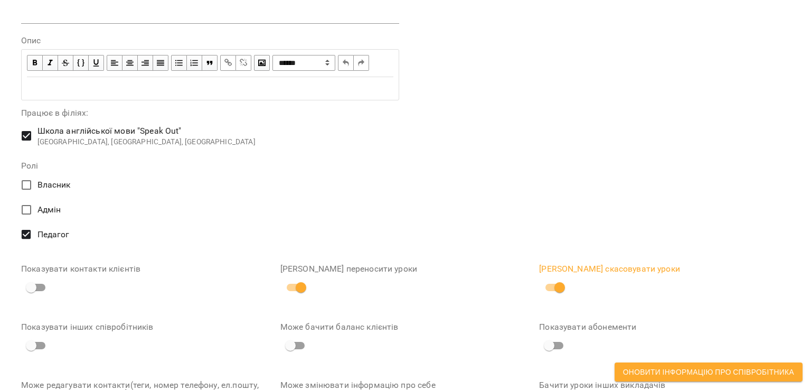
scroll to position [581, 0]
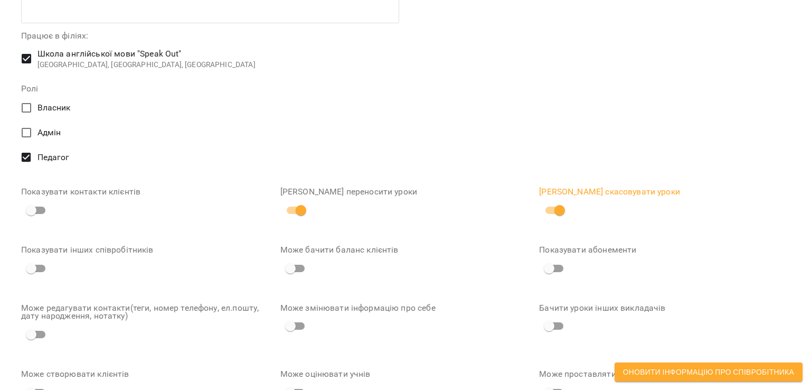
click at [685, 372] on span "Оновити інформацію про співробітника" at bounding box center [708, 371] width 171 height 13
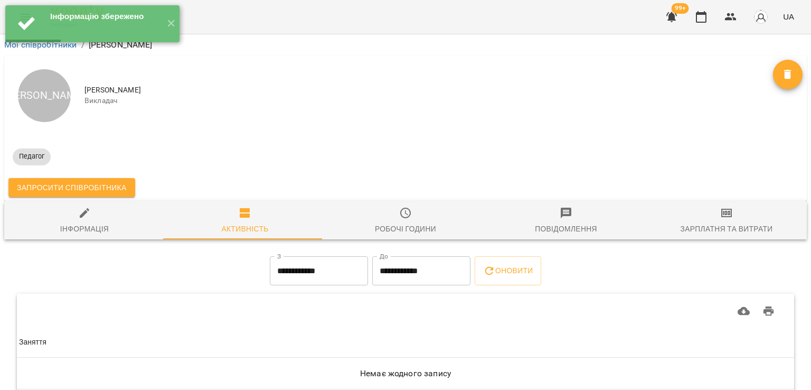
click at [724, 220] on span "Зарплатня та Витрати" at bounding box center [726, 220] width 148 height 29
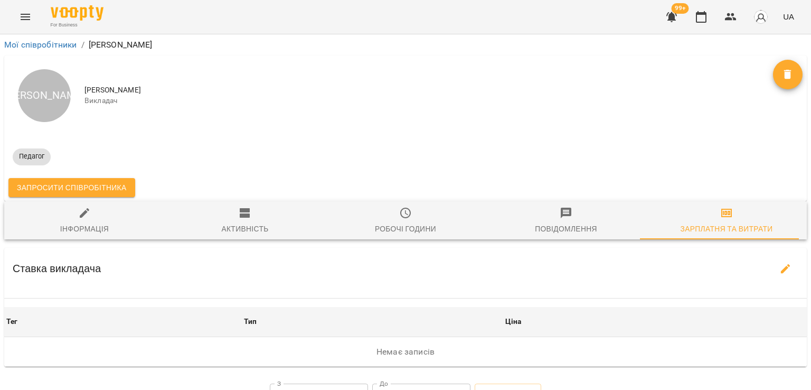
click at [780, 261] on button "button" at bounding box center [785, 268] width 25 height 25
select select "*******"
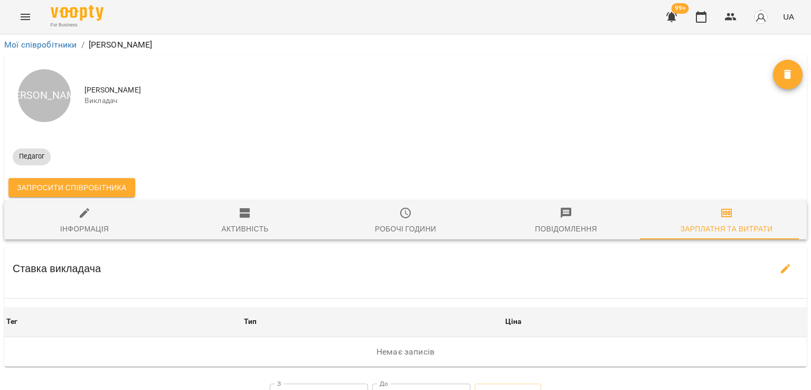
select select "*******"
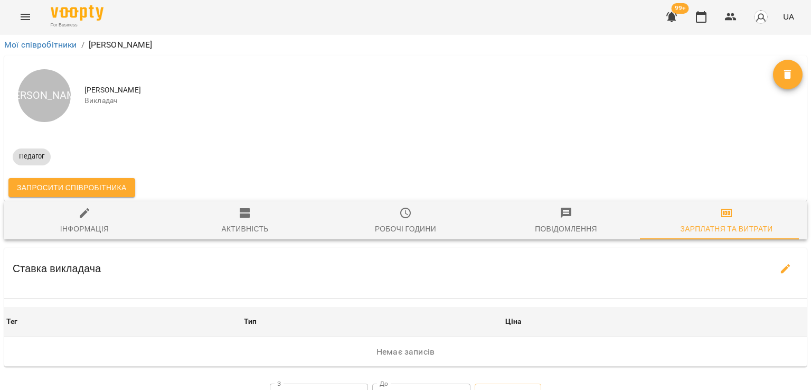
select select "*******"
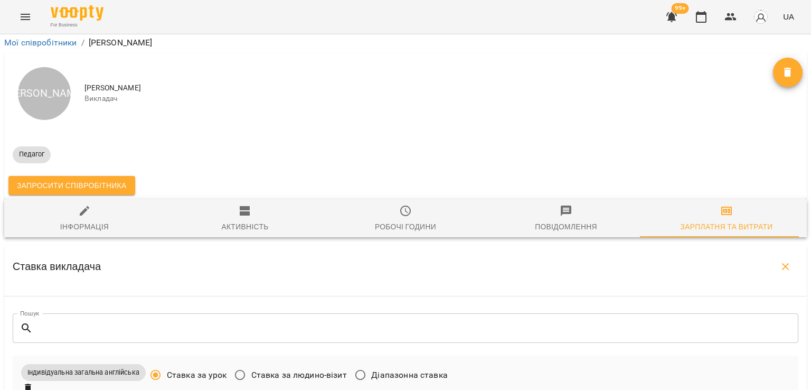
scroll to position [264, 0]
type input "***"
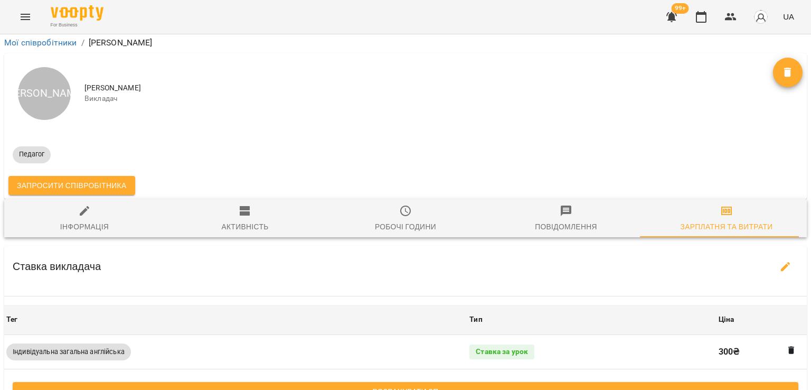
scroll to position [0, 0]
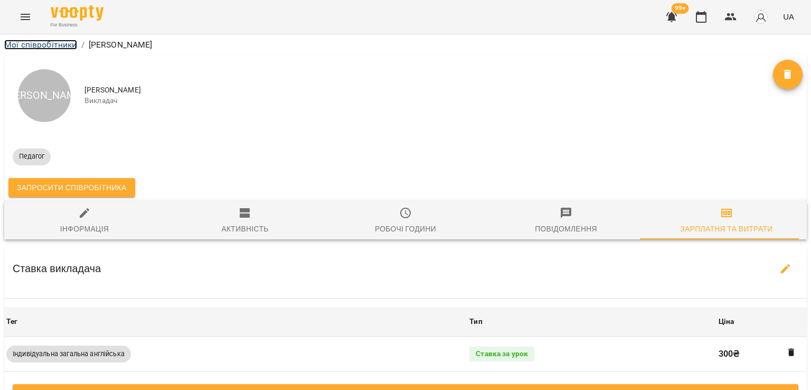
click at [49, 41] on link "Мої співробітники" at bounding box center [40, 45] width 73 height 10
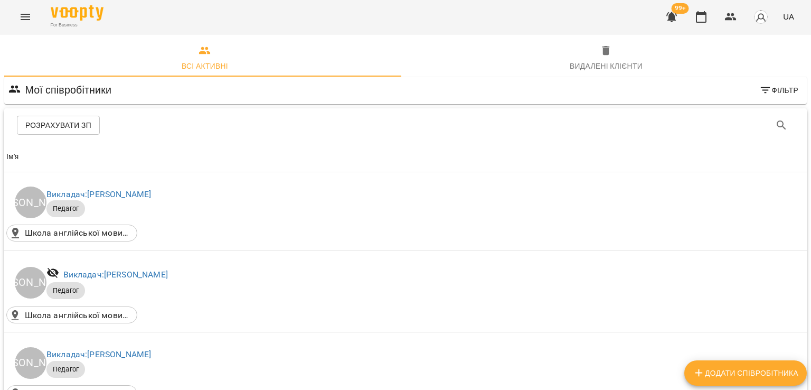
click at [28, 17] on icon "Menu" at bounding box center [26, 17] width 10 height 6
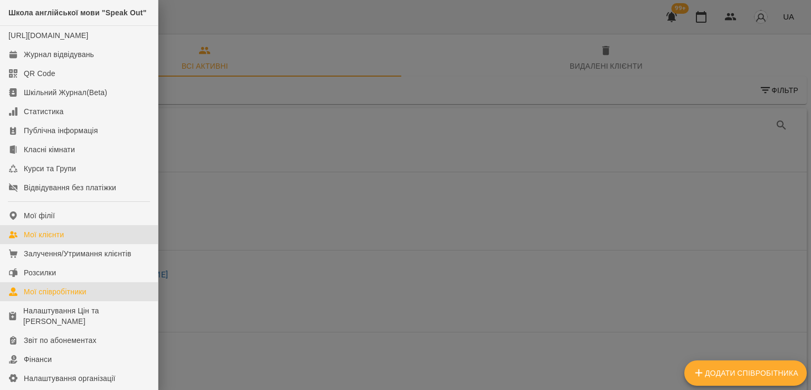
click at [55, 240] on div "Мої клієнти" at bounding box center [44, 234] width 40 height 11
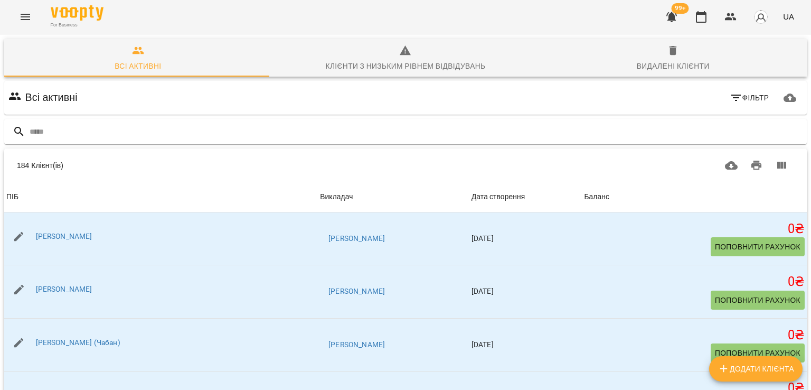
click at [674, 21] on icon "button" at bounding box center [671, 17] width 13 height 13
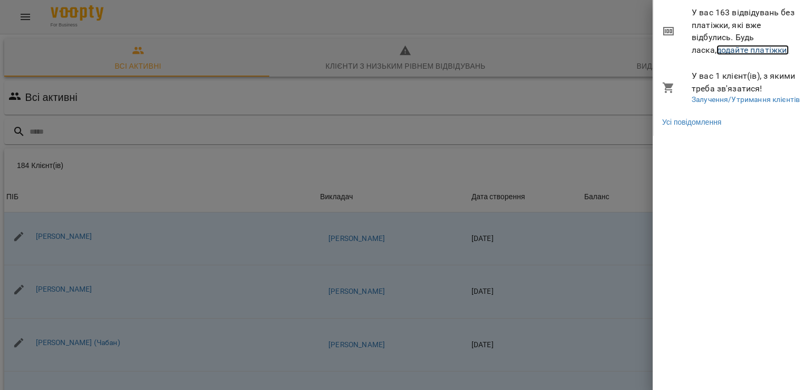
click at [716, 49] on link "додайте платіжки!" at bounding box center [752, 50] width 73 height 10
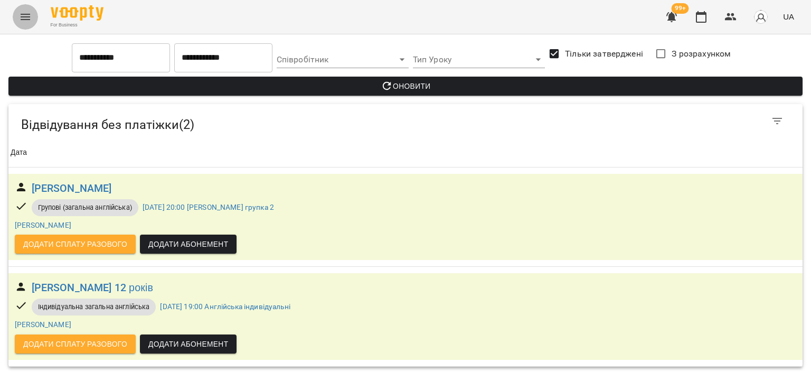
click at [30, 13] on icon "Menu" at bounding box center [25, 17] width 13 height 13
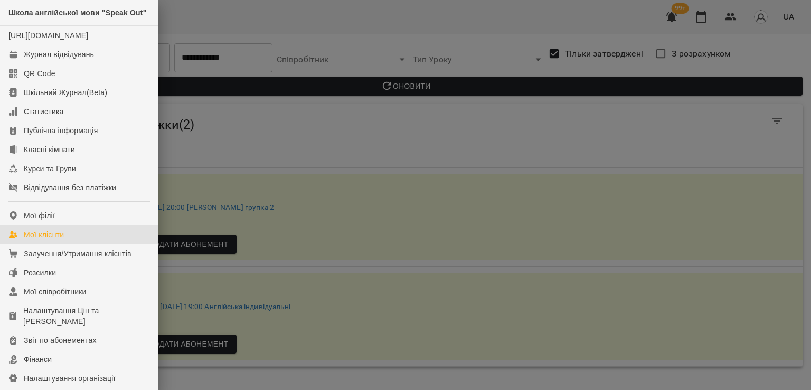
click at [64, 244] on link "Мої клієнти" at bounding box center [79, 234] width 158 height 19
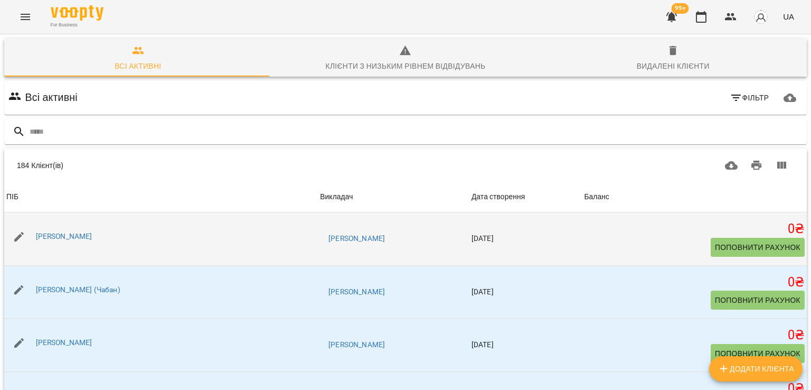
scroll to position [106, 0]
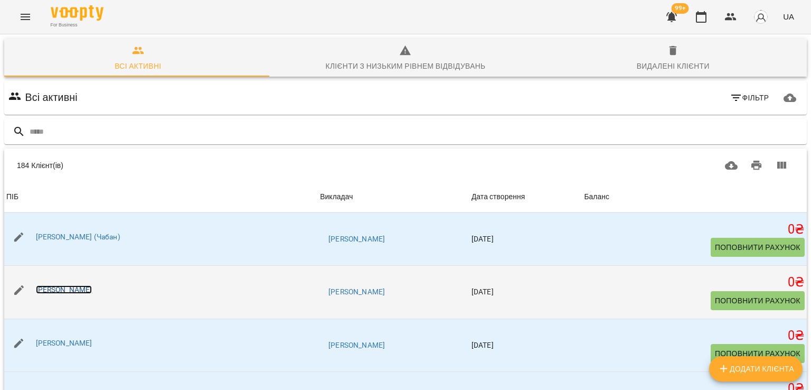
click at [59, 290] on link "[PERSON_NAME]" at bounding box center [64, 289] width 56 height 8
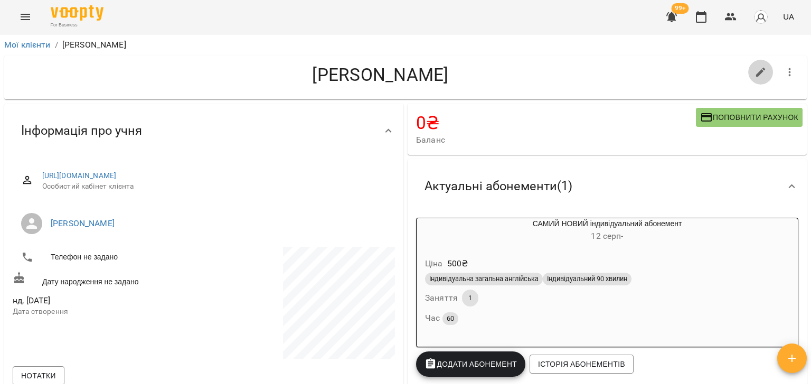
click at [756, 72] on icon "button" at bounding box center [760, 72] width 13 height 13
select select "**"
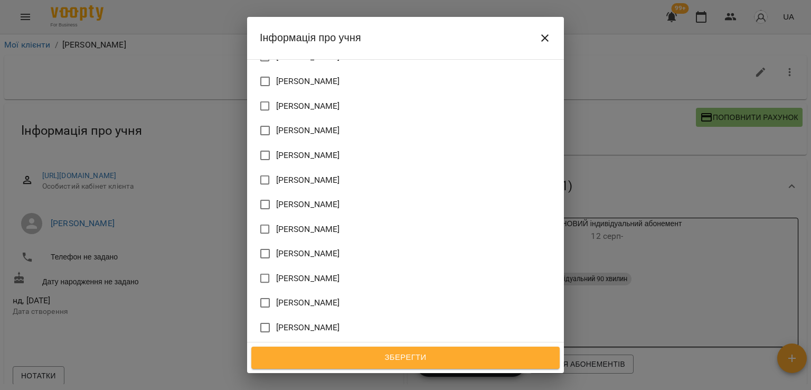
scroll to position [686, 0]
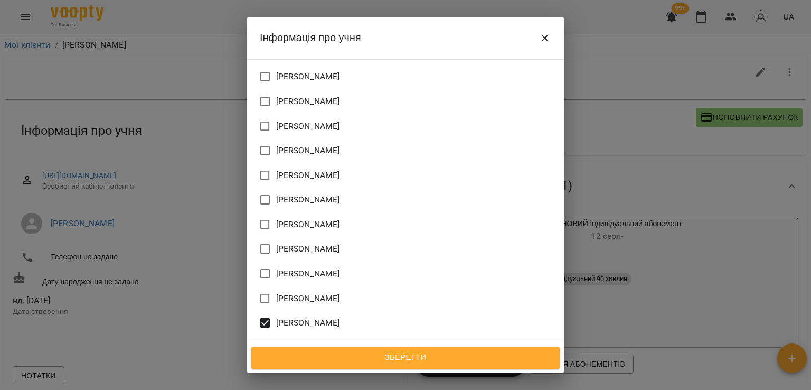
click at [293, 316] on span "Софія Лисенко" at bounding box center [308, 322] width 64 height 13
click at [293, 341] on span "Христя Петрюк" at bounding box center [308, 347] width 64 height 13
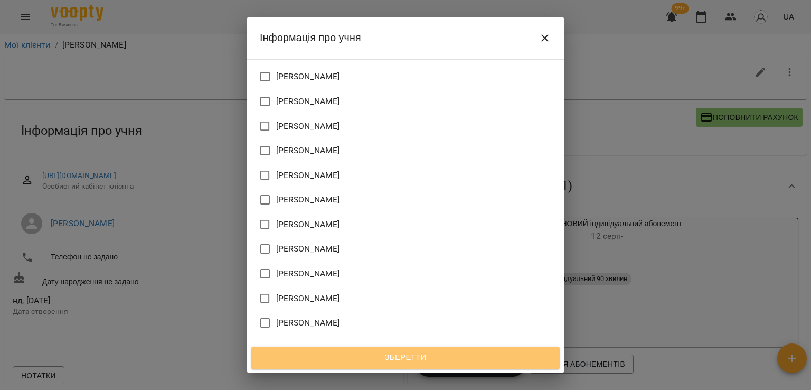
click at [357, 347] on button "Зберегти" at bounding box center [405, 357] width 308 height 22
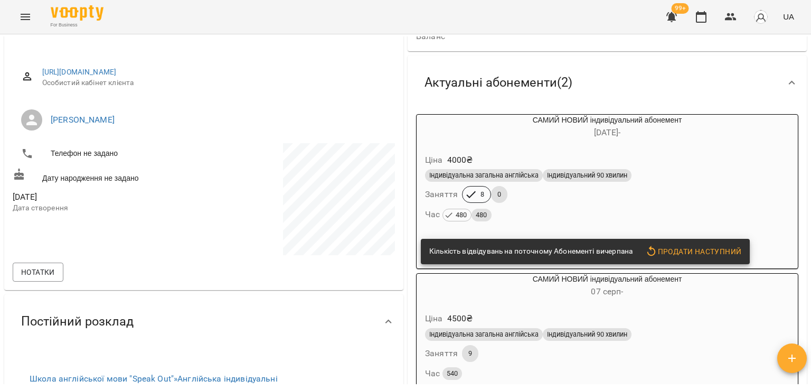
scroll to position [106, 0]
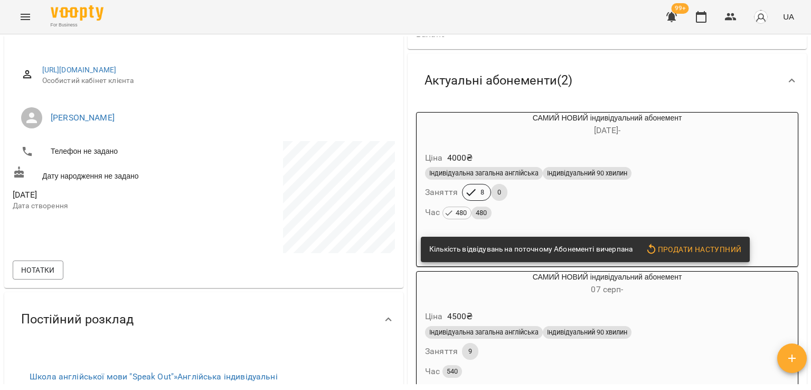
click at [542, 118] on div "САМИЙ НОВИЙ індивідуальний абонемент 08 черв -" at bounding box center [607, 124] width 381 height 25
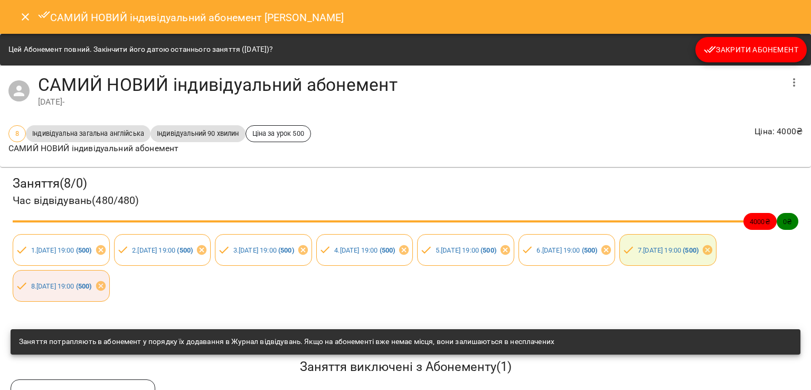
click at [734, 44] on span "Закрити Абонемент" at bounding box center [751, 49] width 94 height 13
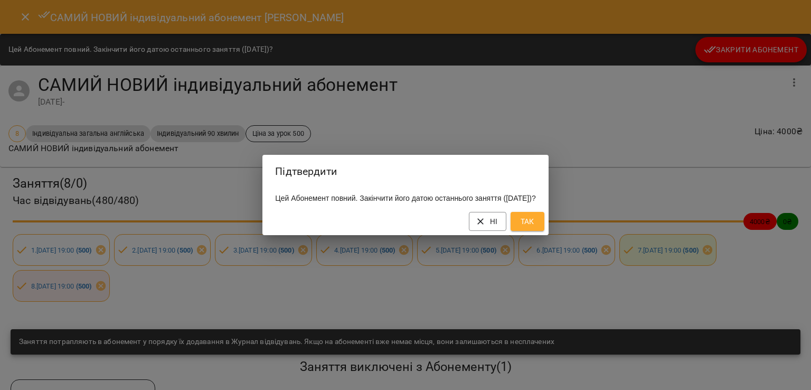
click at [544, 229] on button "Так" at bounding box center [527, 221] width 34 height 19
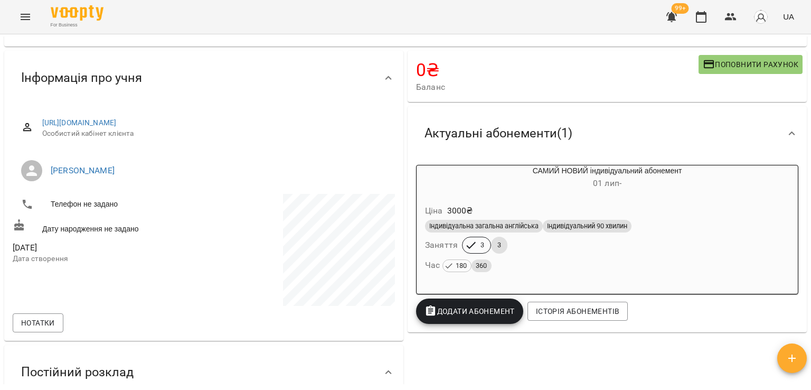
scroll to position [53, 0]
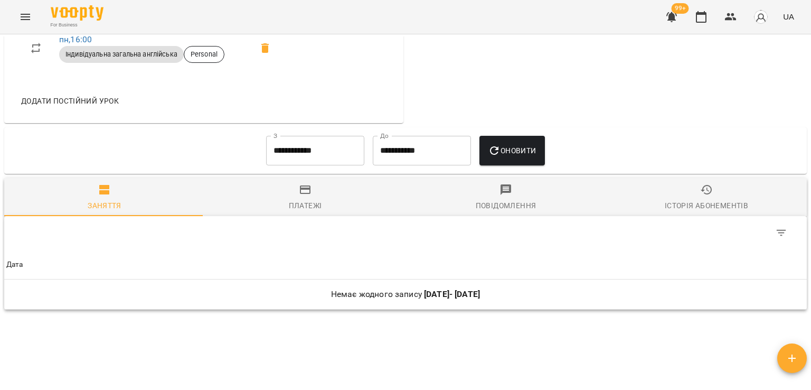
scroll to position [474, 0]
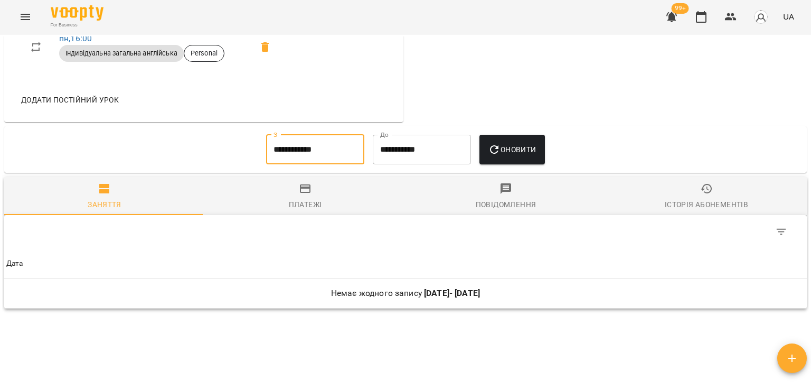
click at [280, 151] on input "**********" at bounding box center [315, 150] width 98 height 30
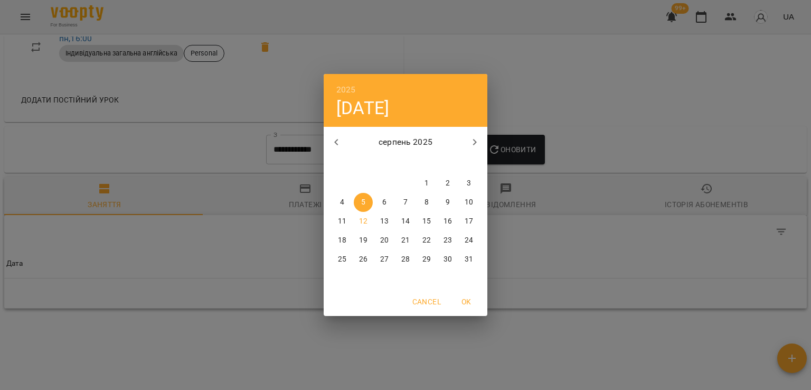
click at [326, 143] on button "button" at bounding box center [336, 141] width 25 height 25
click at [365, 178] on p "1" at bounding box center [363, 183] width 4 height 11
type input "**********"
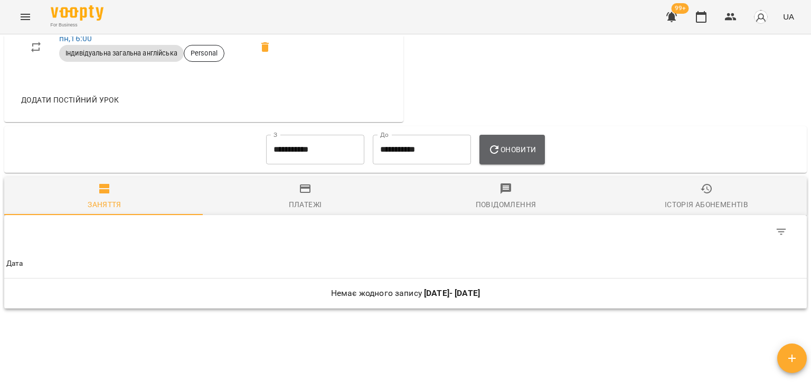
click at [505, 146] on span "Оновити" at bounding box center [512, 149] width 48 height 13
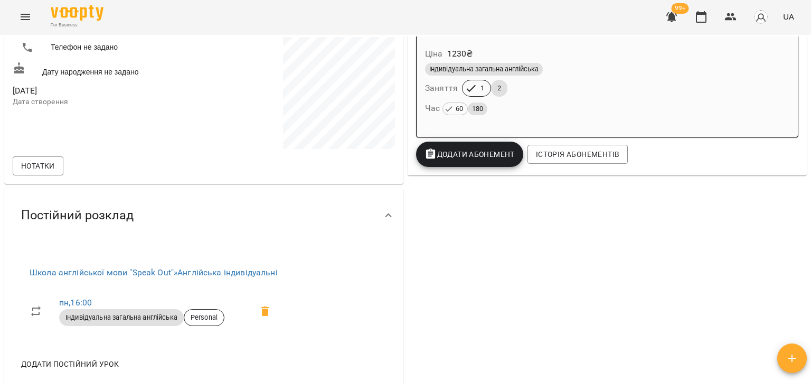
scroll to position [0, 0]
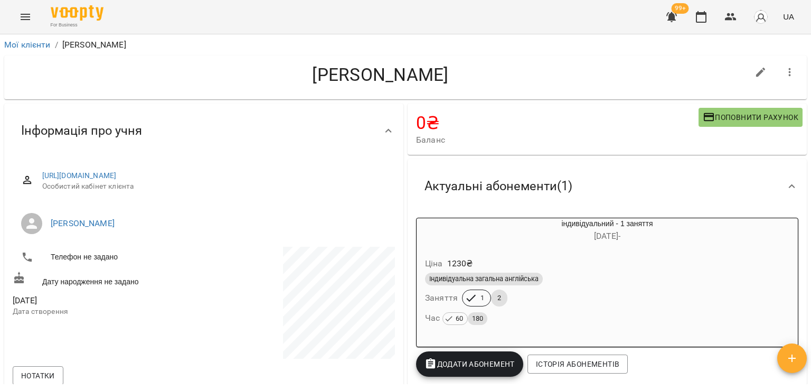
click at [790, 73] on button "button" at bounding box center [789, 72] width 25 height 25
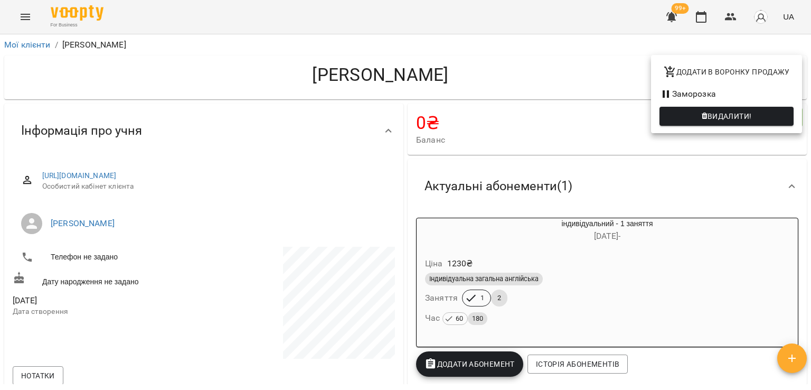
click at [734, 115] on span "Видалити!" at bounding box center [729, 116] width 44 height 13
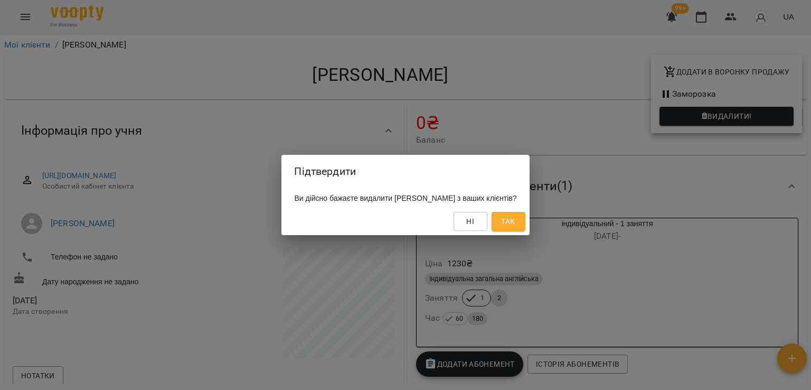
click at [515, 224] on span "Так" at bounding box center [508, 221] width 14 height 13
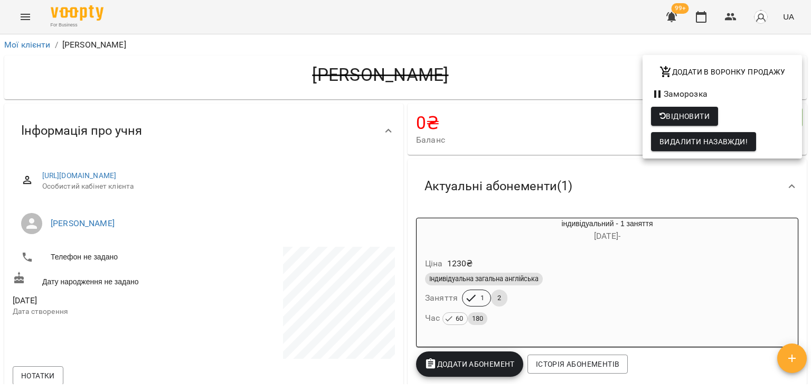
click at [534, 279] on div at bounding box center [405, 195] width 811 height 390
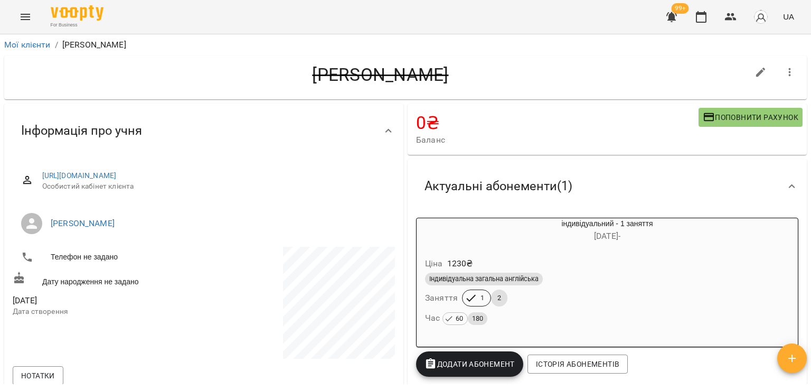
click at [534, 279] on span "Індивідуальна загальна англійська" at bounding box center [484, 279] width 118 height 10
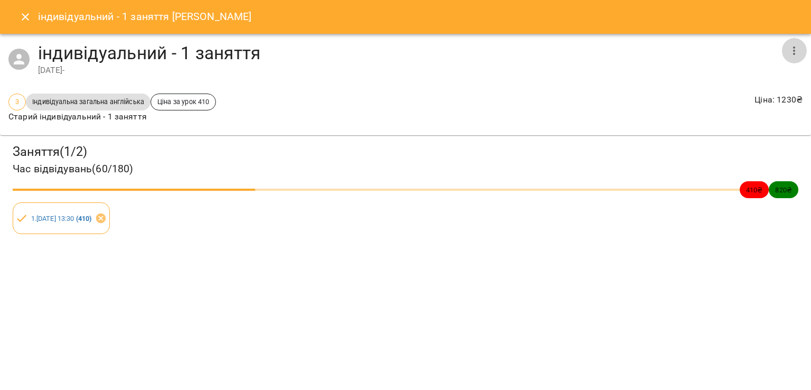
click at [789, 51] on icon "button" at bounding box center [794, 50] width 13 height 13
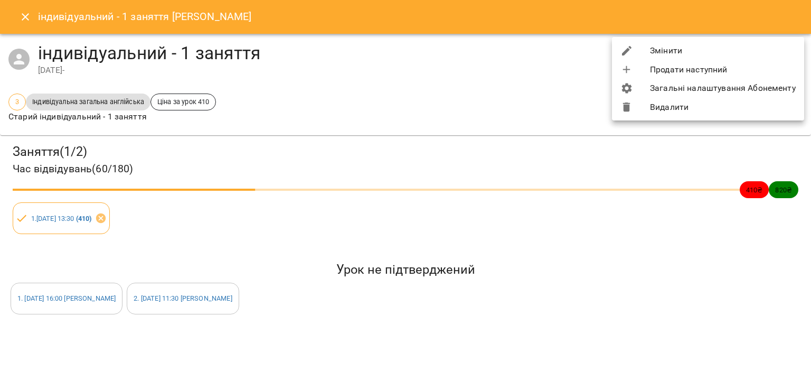
click at [716, 49] on li "Змінити" at bounding box center [708, 50] width 192 height 19
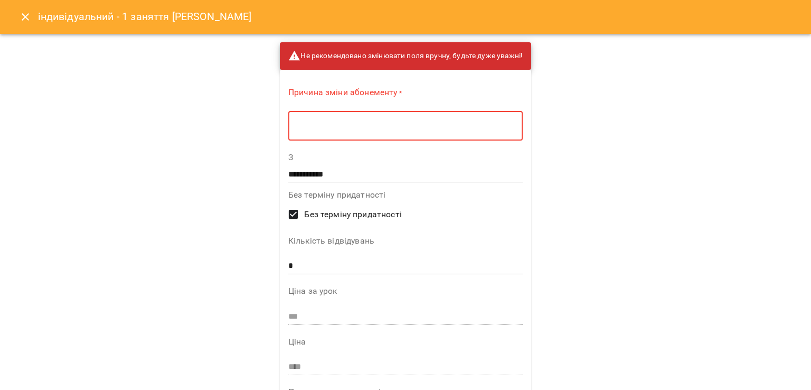
click at [375, 121] on textarea at bounding box center [406, 126] width 220 height 10
click at [377, 124] on textarea at bounding box center [406, 126] width 220 height 10
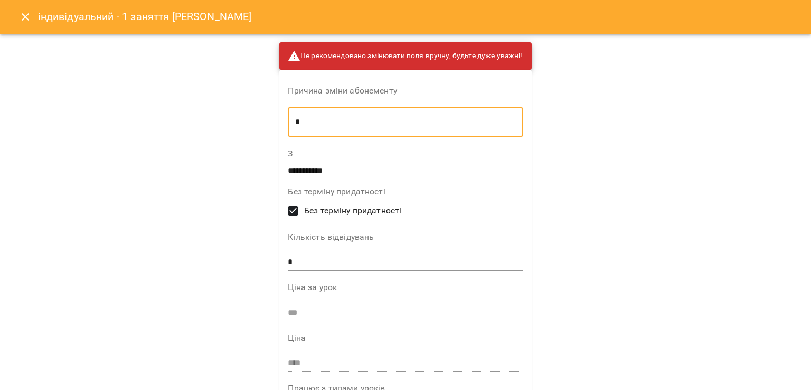
scroll to position [53, 0]
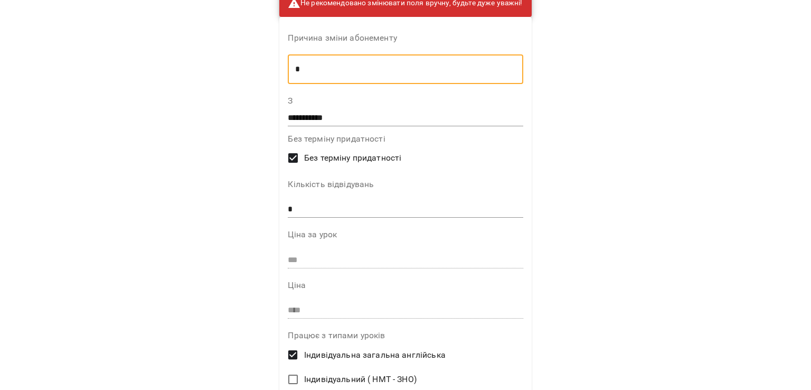
type textarea "*"
click at [335, 157] on span "Без терміну придатності" at bounding box center [352, 158] width 97 height 13
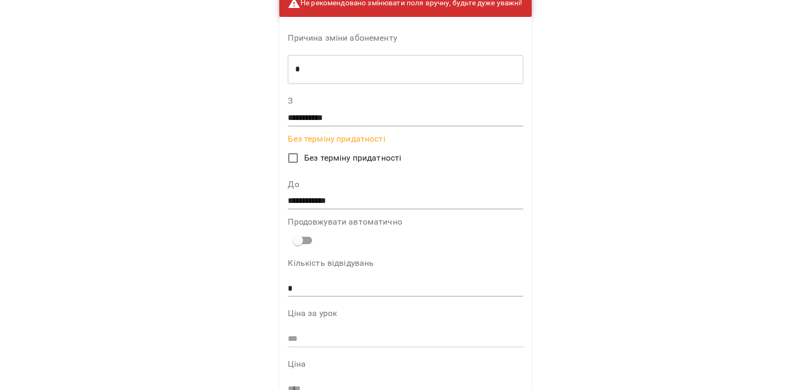
click at [333, 194] on input "**********" at bounding box center [405, 201] width 235 height 17
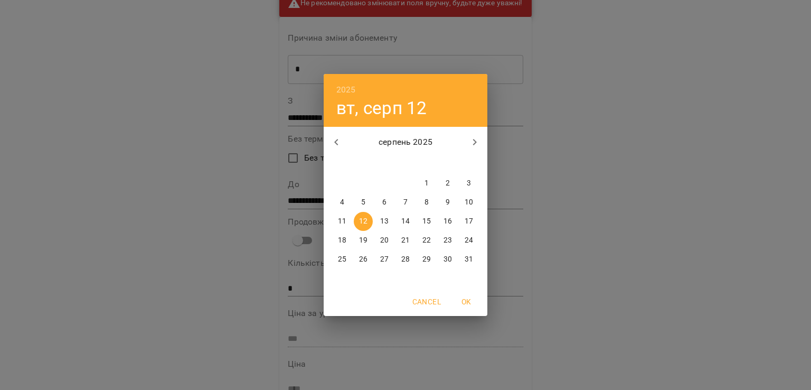
click at [343, 217] on p "11" at bounding box center [342, 221] width 8 height 11
type input "**********"
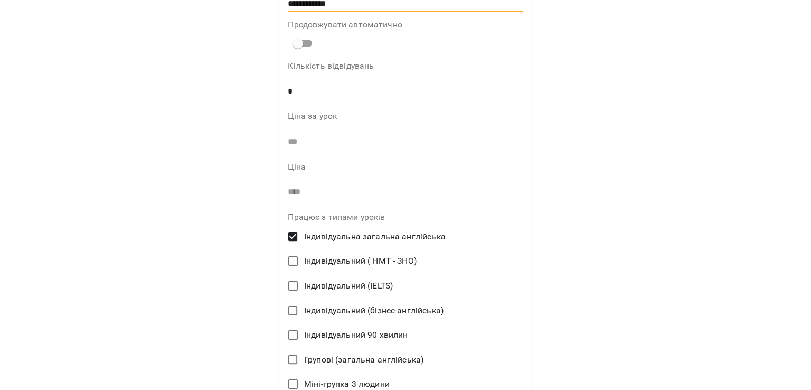
scroll to position [404, 0]
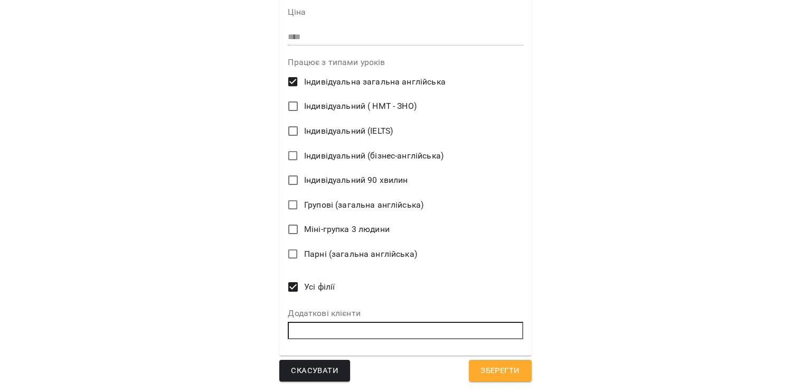
click at [499, 370] on span "Зберегти" at bounding box center [499, 371] width 39 height 14
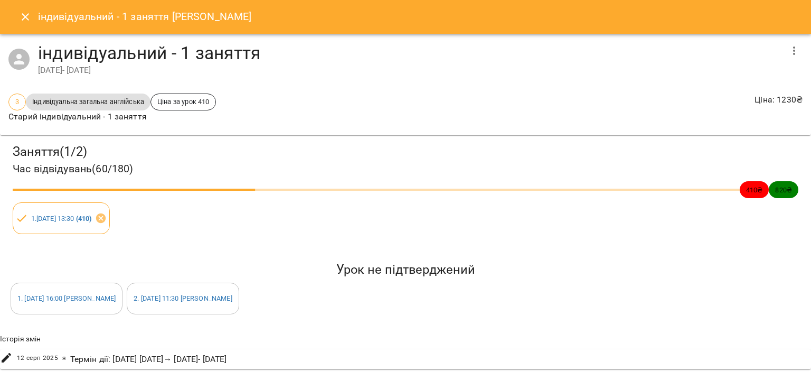
click at [32, 15] on button "Close" at bounding box center [25, 16] width 25 height 25
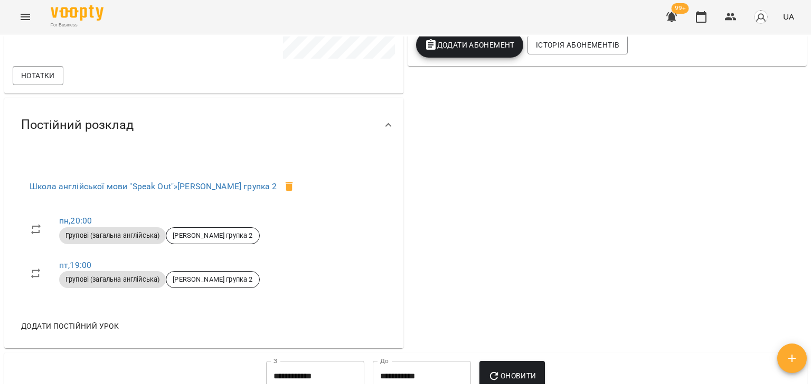
scroll to position [53, 0]
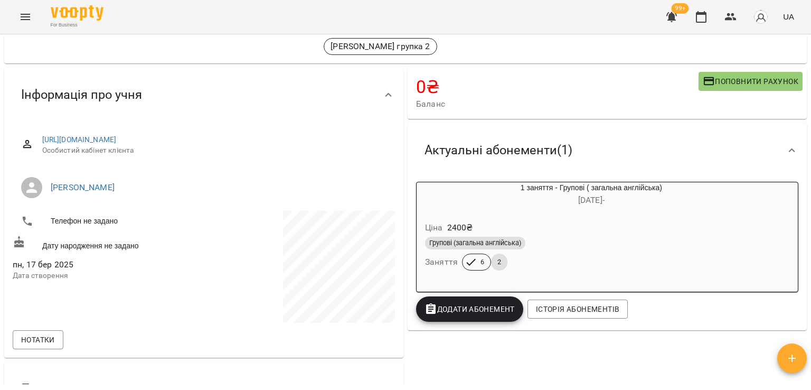
click at [26, 18] on icon "Menu" at bounding box center [25, 17] width 13 height 13
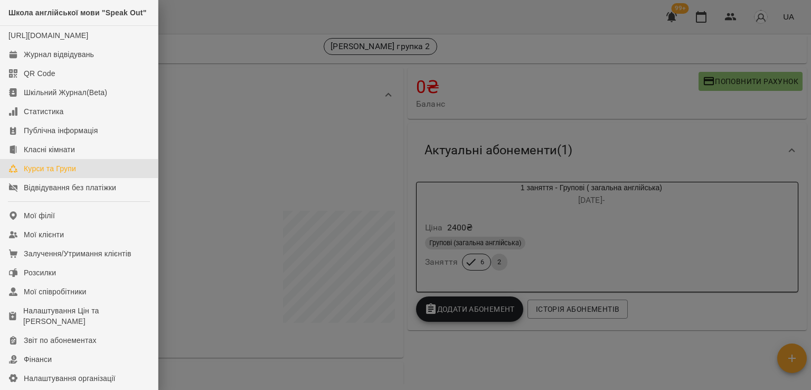
click at [42, 178] on link "Курси та Групи" at bounding box center [79, 168] width 158 height 19
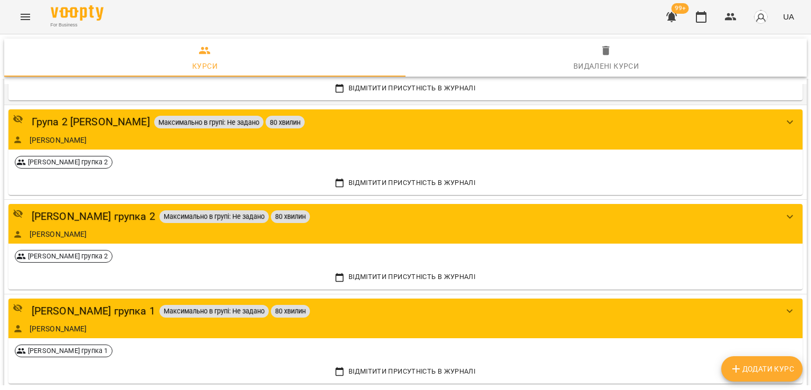
scroll to position [370, 0]
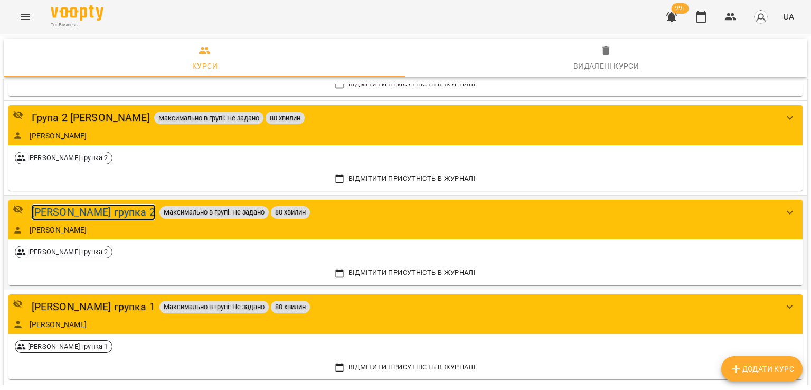
click at [70, 216] on div "[PERSON_NAME] групка 2" at bounding box center [94, 212] width 124 height 16
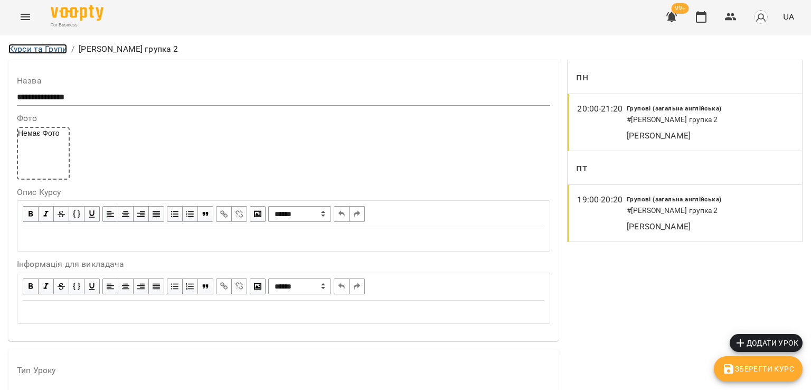
click at [42, 52] on link "Курси та Групи" at bounding box center [37, 49] width 59 height 10
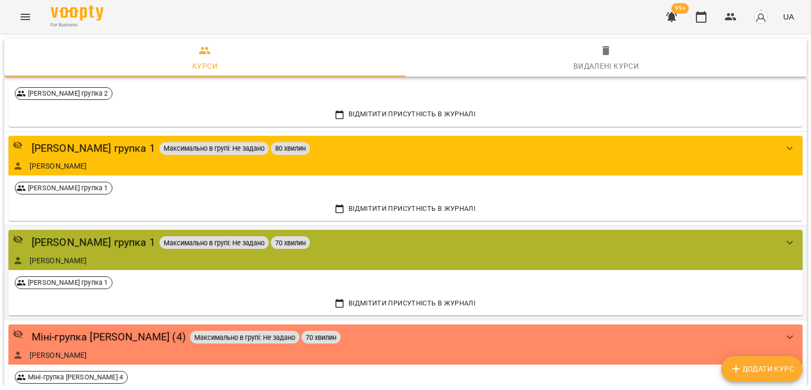
scroll to position [370, 0]
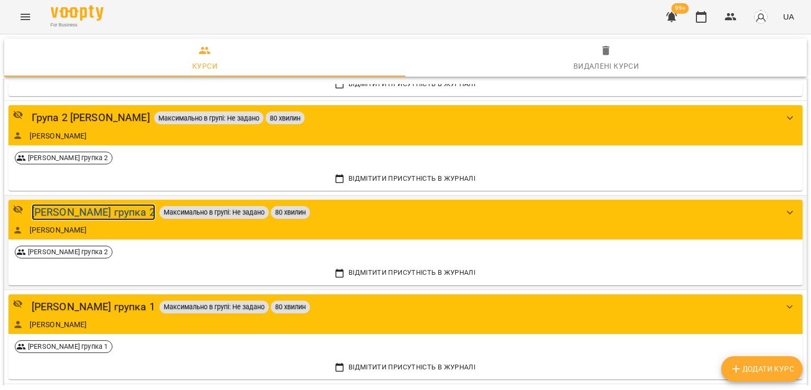
click at [73, 212] on div "[PERSON_NAME] групка 2" at bounding box center [94, 212] width 124 height 16
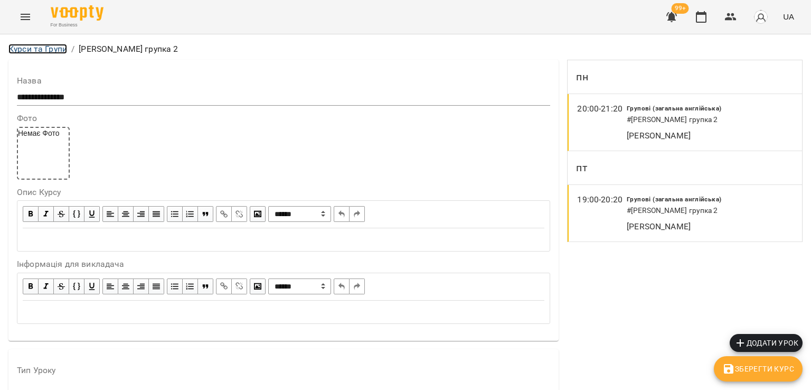
click at [36, 49] on link "Курси та Групи" at bounding box center [37, 49] width 59 height 10
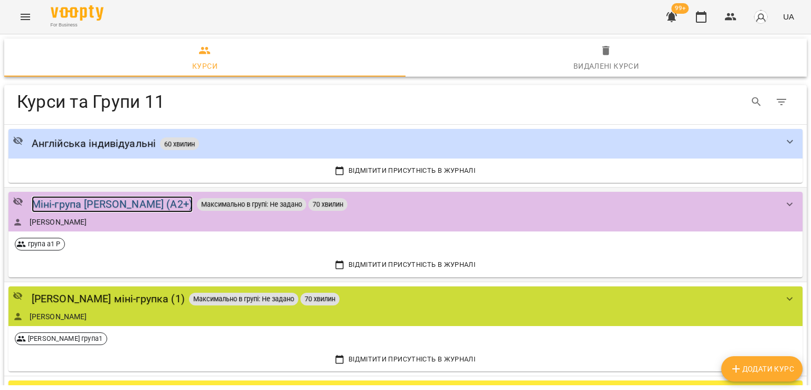
click at [94, 203] on div "Міні-група [PERSON_NAME] (А2+)" at bounding box center [112, 204] width 161 height 16
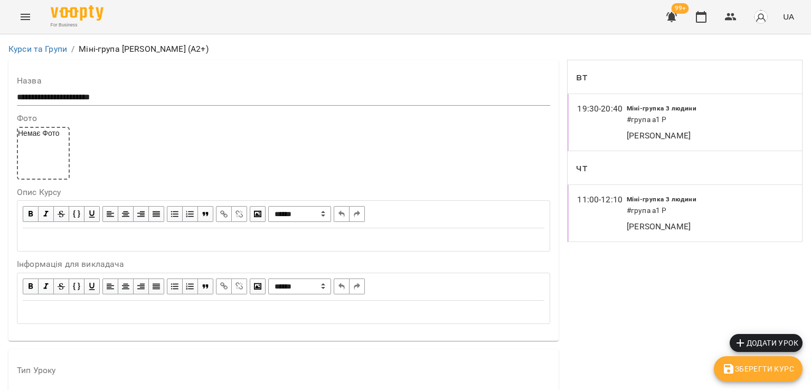
click at [34, 55] on li "Курси та Групи" at bounding box center [37, 49] width 59 height 13
click at [44, 48] on link "Курси та Групи" at bounding box center [37, 49] width 59 height 10
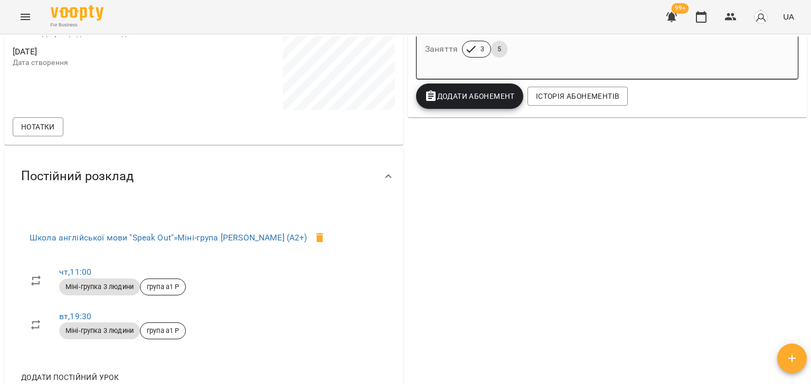
scroll to position [158, 0]
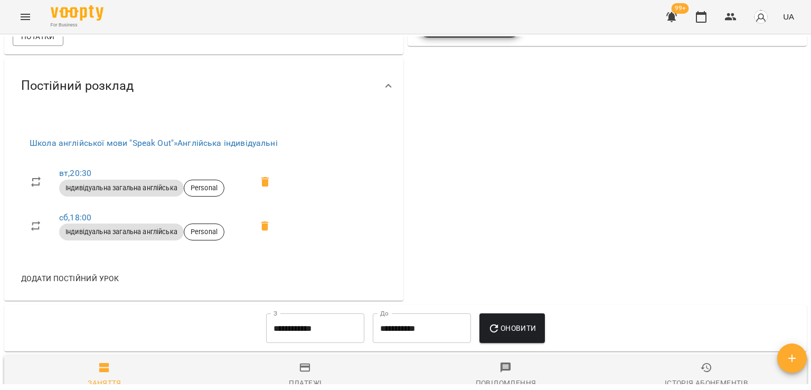
scroll to position [370, 0]
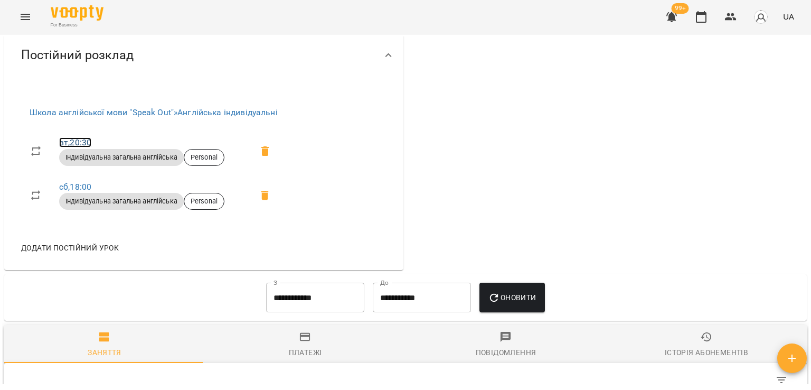
click at [77, 137] on link "вт , 20:30" at bounding box center [75, 142] width 32 height 10
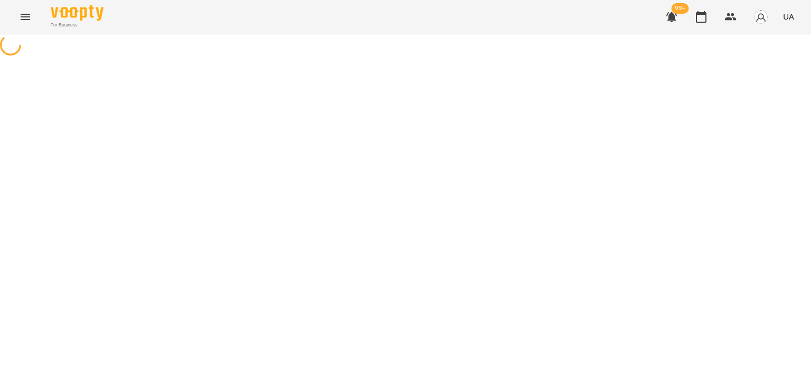
select select "*"
select select "**********"
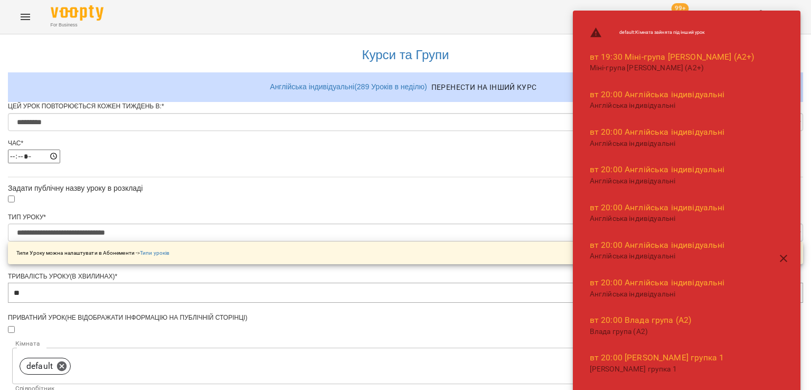
scroll to position [211, 0]
click at [362, 231] on body "**********" at bounding box center [405, 367] width 811 height 734
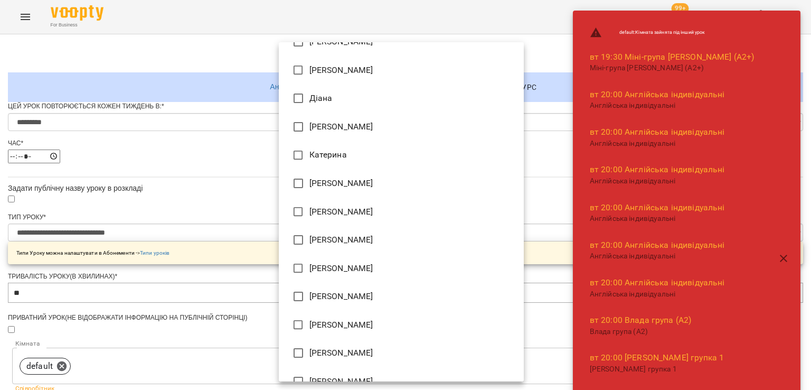
scroll to position [207, 0]
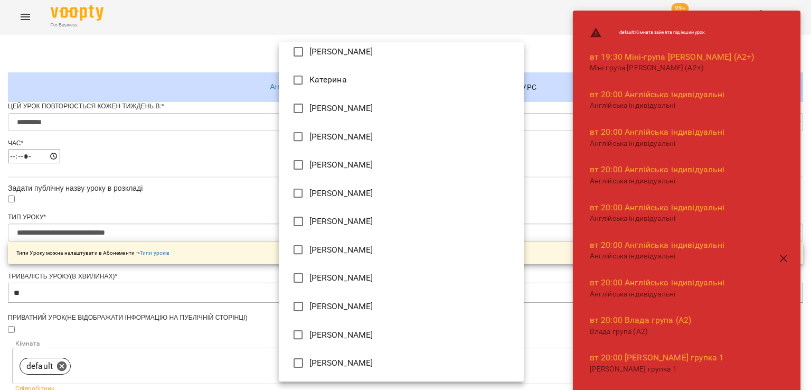
click at [338, 328] on li "[PERSON_NAME]" at bounding box center [401, 334] width 245 height 29
type input "**********"
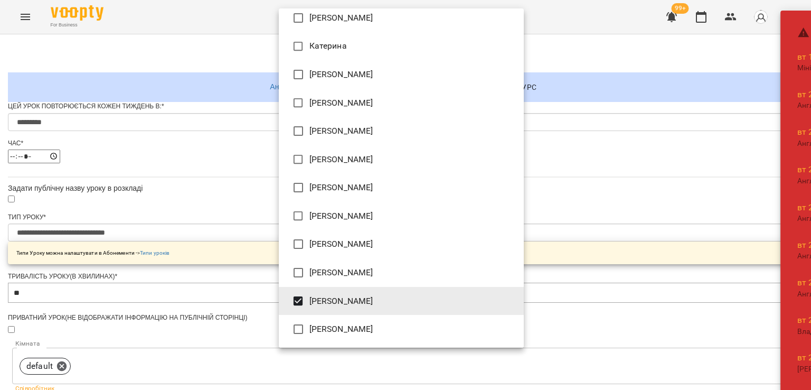
click at [222, 300] on div at bounding box center [405, 195] width 811 height 390
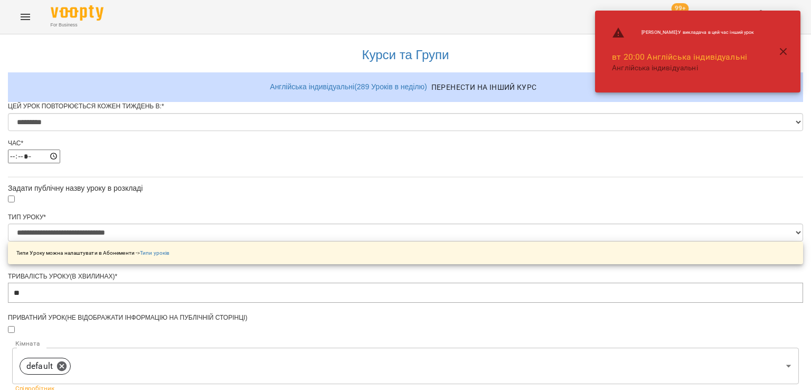
scroll to position [416, 0]
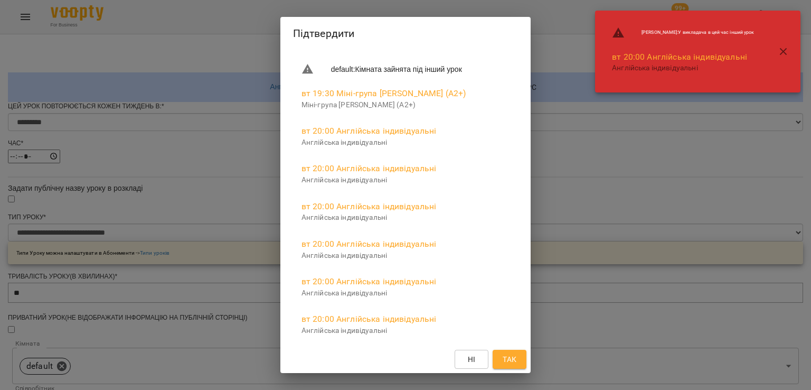
click at [524, 350] on button "Так" at bounding box center [510, 358] width 34 height 19
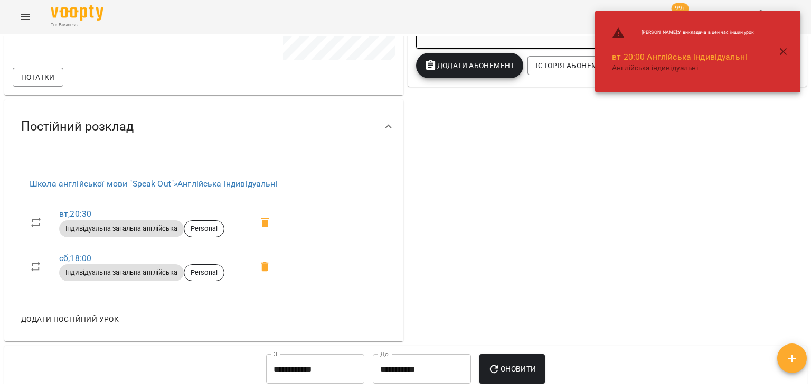
scroll to position [370, 0]
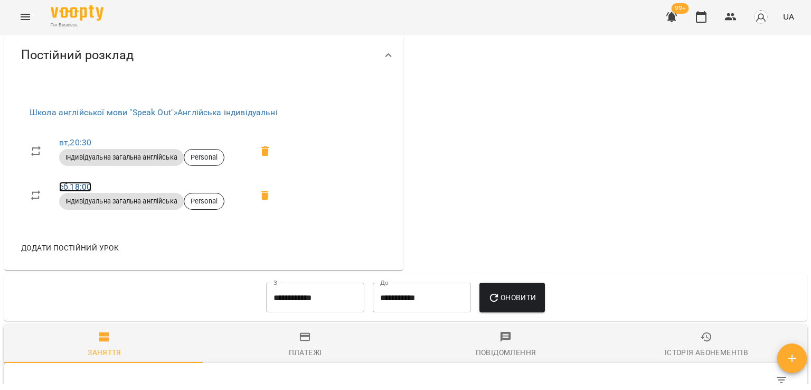
click at [76, 184] on link "сб , 18:00" at bounding box center [75, 187] width 32 height 10
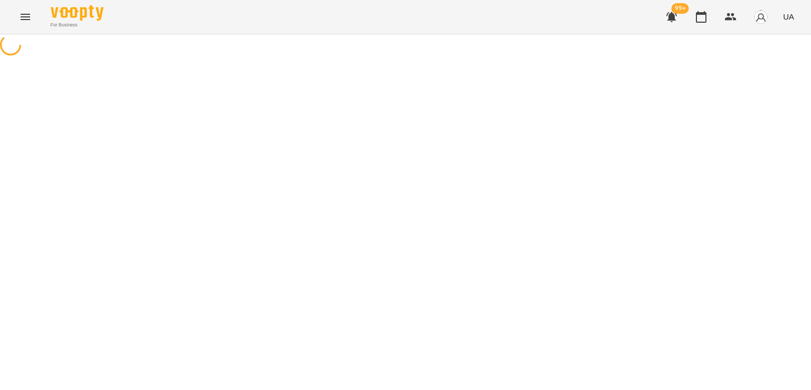
select select "*"
select select "**********"
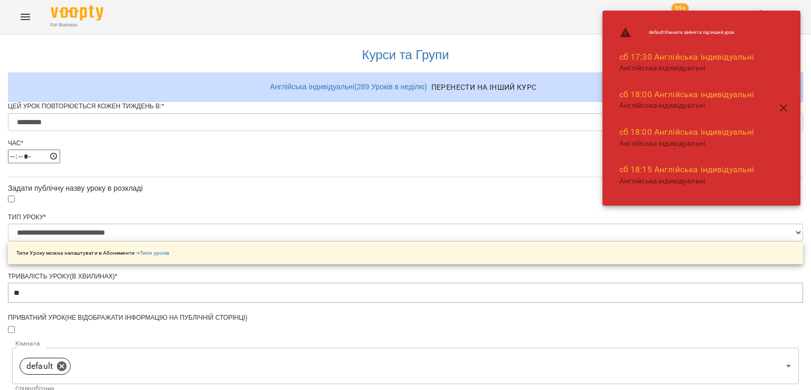
scroll to position [205, 0]
click at [362, 231] on body "**********" at bounding box center [405, 367] width 811 height 734
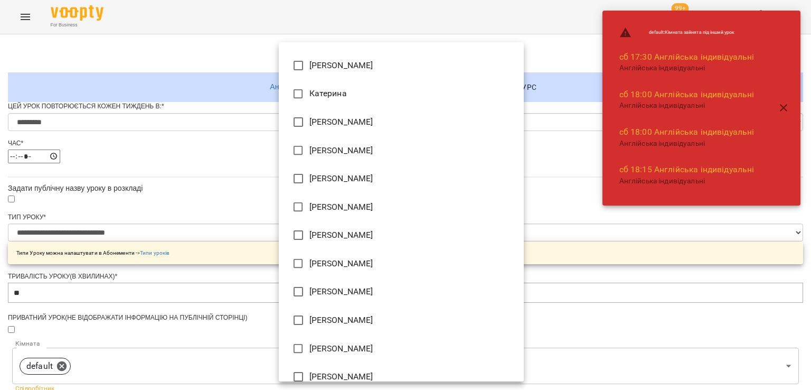
scroll to position [207, 0]
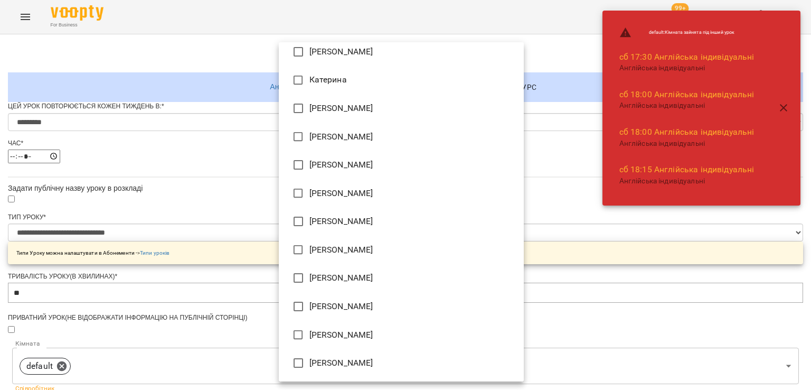
click at [351, 328] on li "[PERSON_NAME]" at bounding box center [401, 334] width 245 height 29
type input "**********"
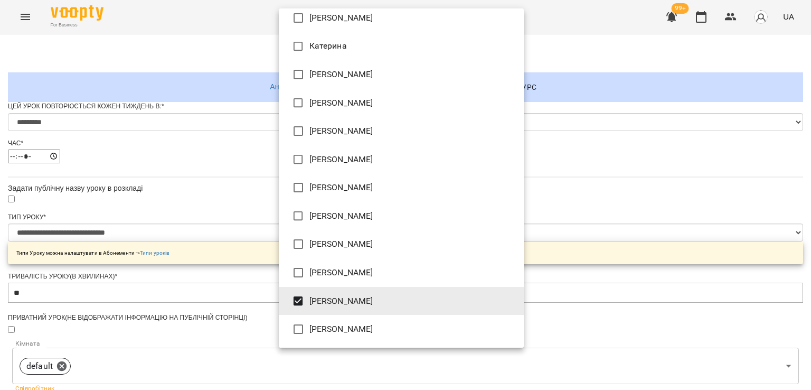
click at [186, 242] on div at bounding box center [405, 195] width 811 height 390
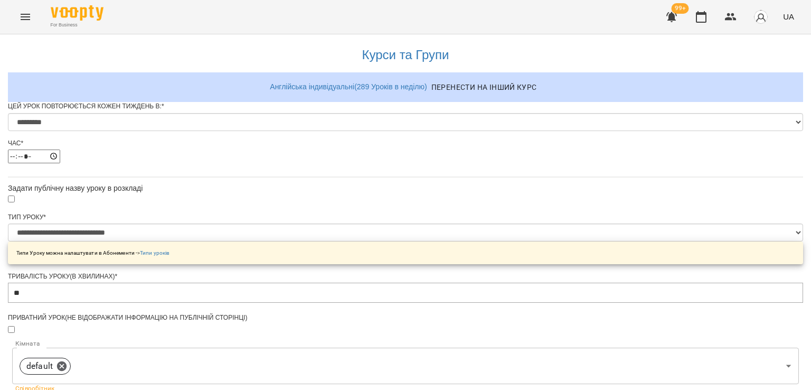
scroll to position [416, 0]
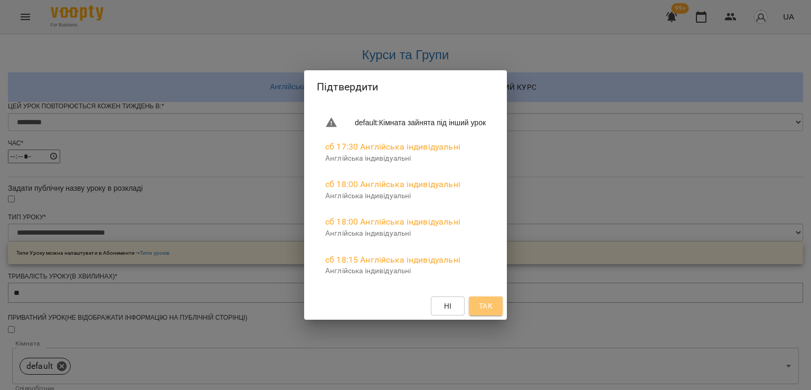
click at [493, 310] on span "Так" at bounding box center [486, 305] width 14 height 13
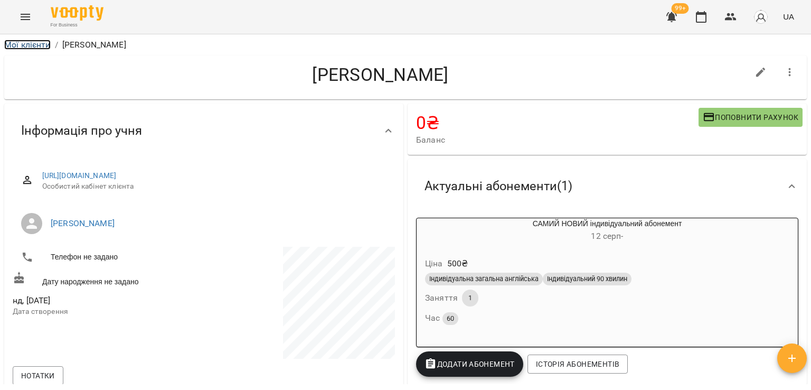
click at [48, 47] on link "Мої клієнти" at bounding box center [27, 45] width 46 height 10
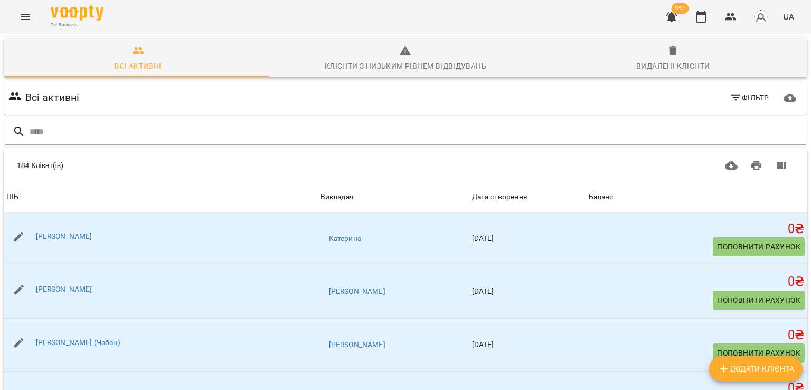
click at [21, 10] on button "Menu" at bounding box center [25, 16] width 25 height 25
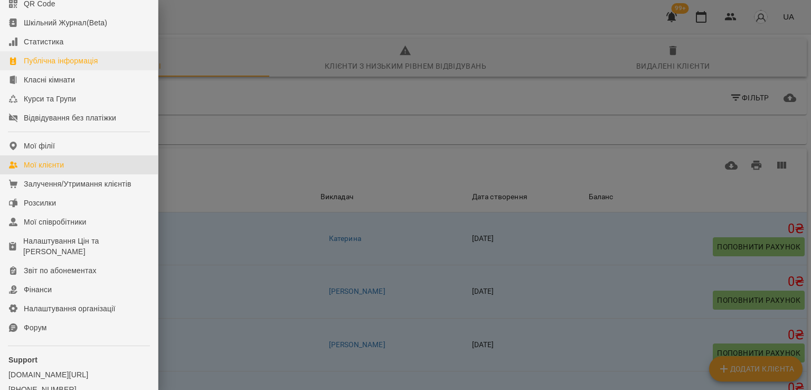
scroll to position [145, 0]
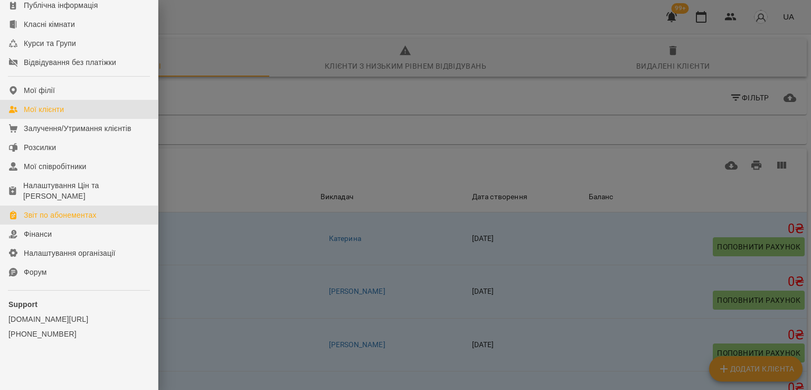
click at [56, 212] on div "Звіт по абонементах" at bounding box center [60, 215] width 73 height 11
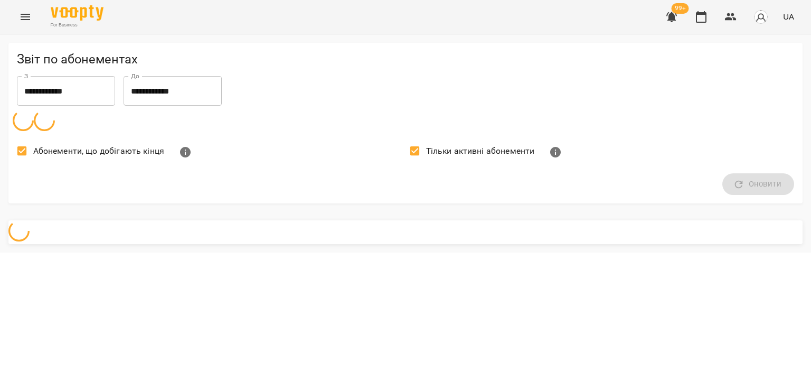
click at [71, 141] on label "Абонементи, що добігають кінця" at bounding box center [87, 151] width 153 height 22
click at [438, 145] on span "Тільки активні абонементи" at bounding box center [480, 151] width 109 height 13
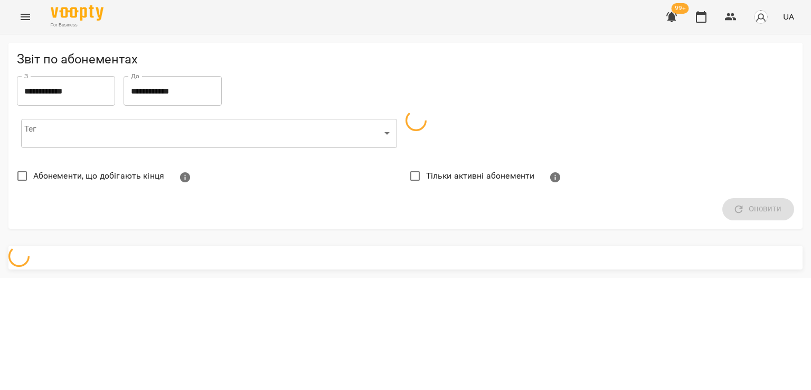
click at [601, 122] on div "Тег ​ ​" at bounding box center [405, 133] width 785 height 46
click at [598, 149] on div "Абонементи ​ ​" at bounding box center [602, 133] width 384 height 38
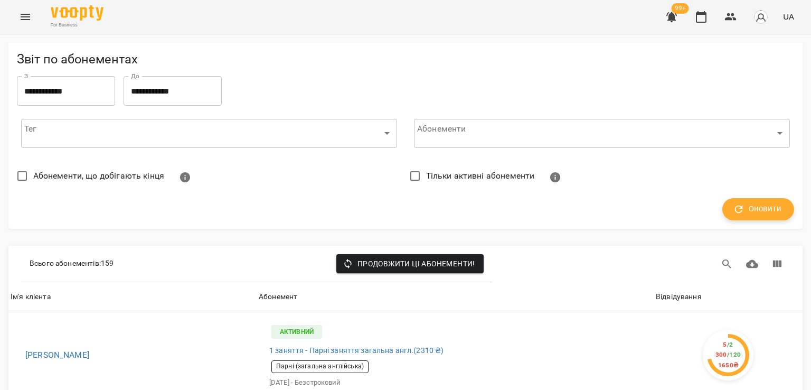
click at [722, 206] on button "Оновити" at bounding box center [758, 209] width 72 height 22
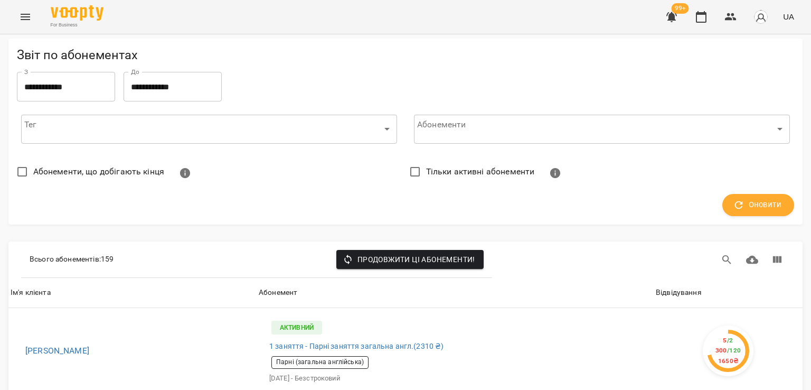
scroll to position [158, 0]
click at [660, 286] on div "Відвідування" at bounding box center [679, 292] width 46 height 13
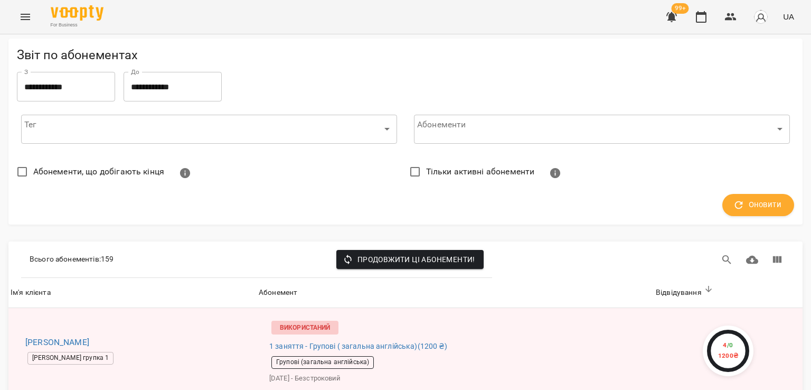
scroll to position [475, 0]
click at [22, 15] on icon "Menu" at bounding box center [25, 17] width 13 height 13
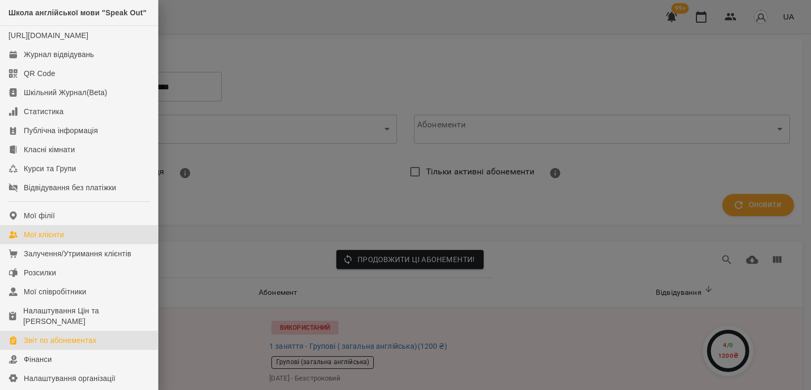
click at [69, 244] on link "Мої клієнти" at bounding box center [79, 234] width 158 height 19
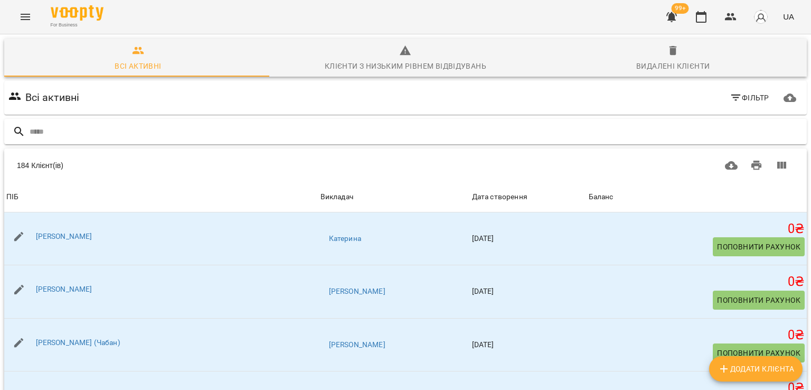
click at [67, 124] on input "text" at bounding box center [416, 131] width 773 height 17
click at [12, 13] on div "For Business 99+ UA" at bounding box center [405, 17] width 811 height 34
click at [20, 15] on icon "Menu" at bounding box center [25, 17] width 13 height 13
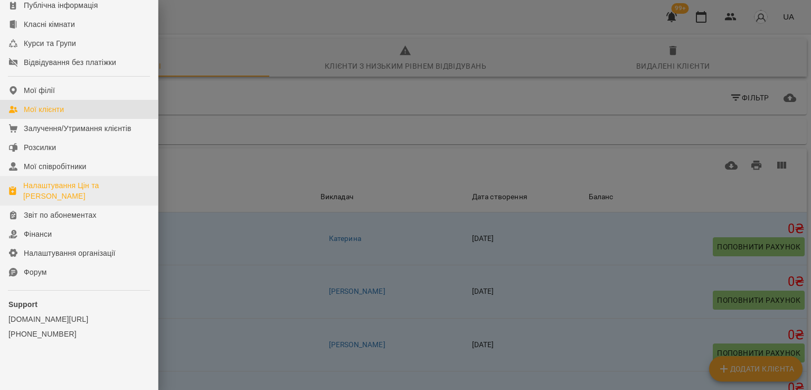
scroll to position [145, 0]
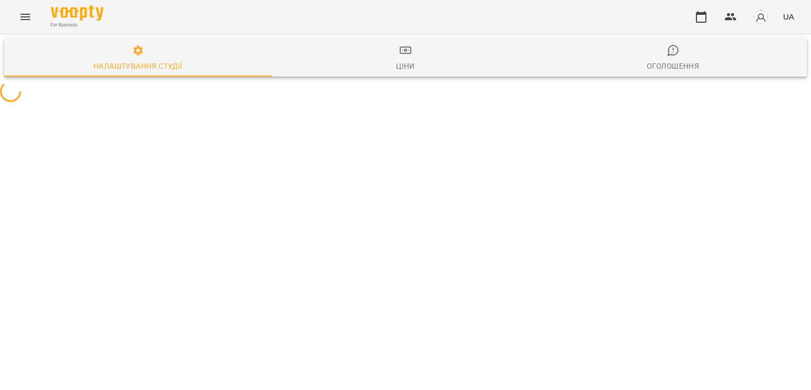
select select "**"
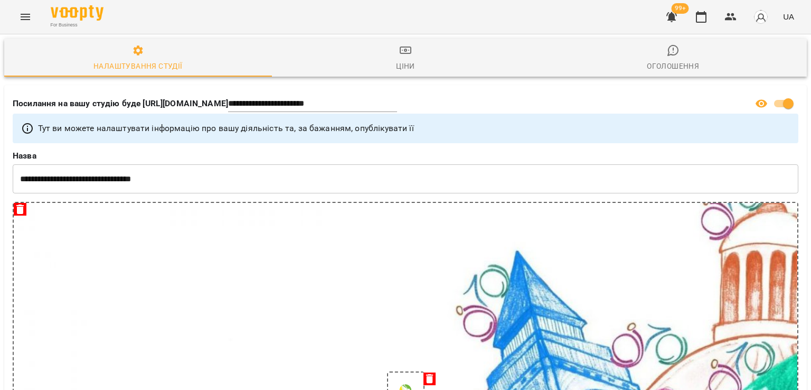
click at [674, 15] on icon "button" at bounding box center [671, 17] width 11 height 10
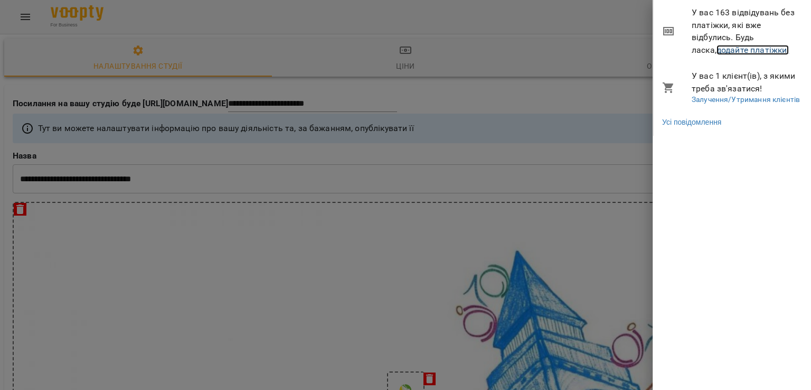
click at [722, 50] on link "додайте платіжки!" at bounding box center [752, 50] width 73 height 10
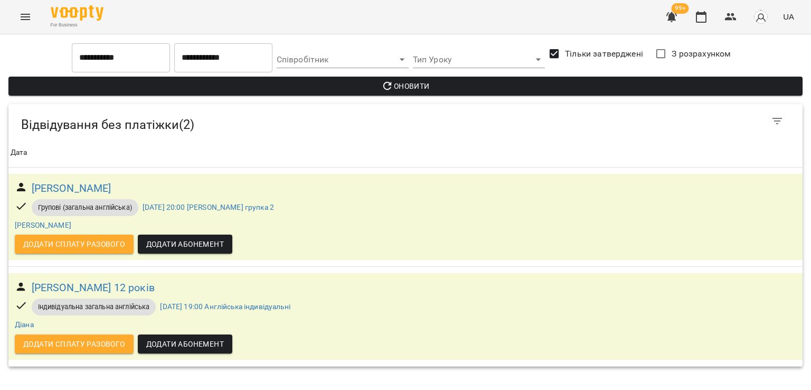
click at [19, 22] on icon "Menu" at bounding box center [25, 17] width 13 height 13
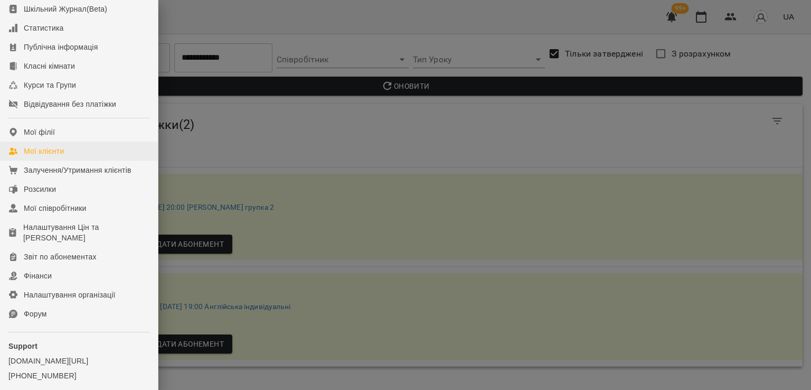
scroll to position [145, 0]
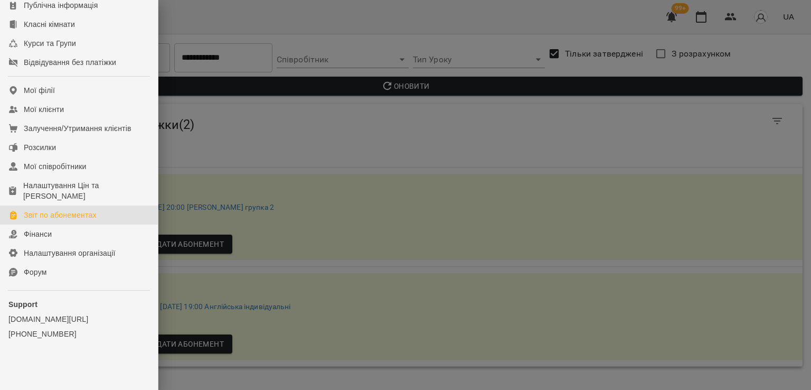
click at [68, 217] on div "Звіт по абонементах" at bounding box center [60, 215] width 73 height 11
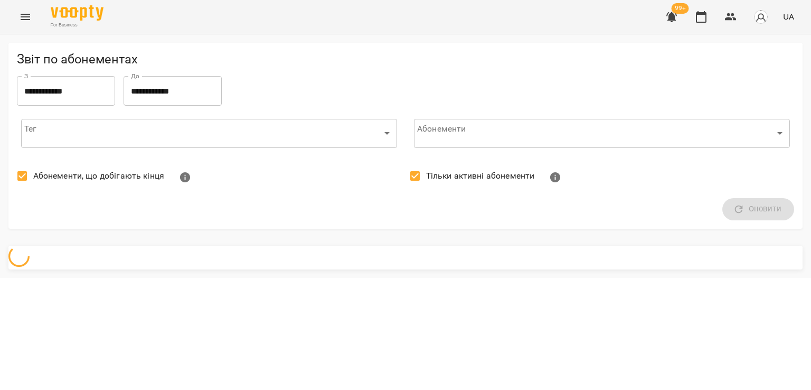
click at [78, 178] on span "Абонементи, що добігають кінця" at bounding box center [98, 175] width 131 height 13
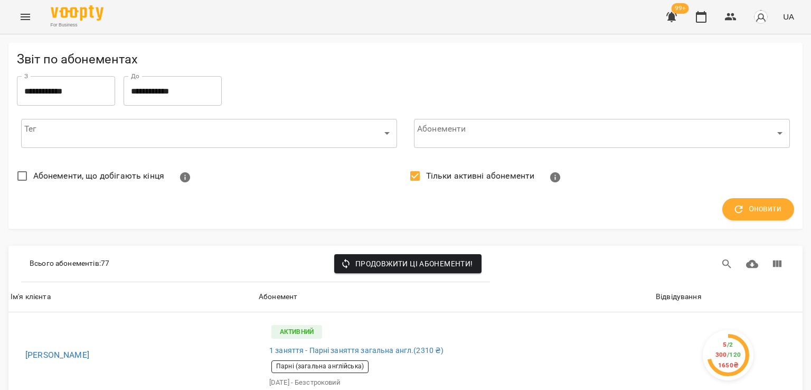
click at [478, 173] on span "Тільки активні абонементи" at bounding box center [480, 175] width 109 height 13
click at [750, 209] on span "Оновити" at bounding box center [758, 209] width 46 height 14
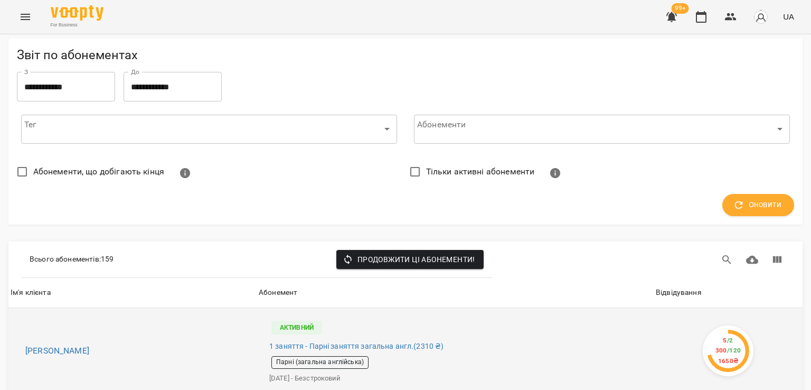
scroll to position [158, 0]
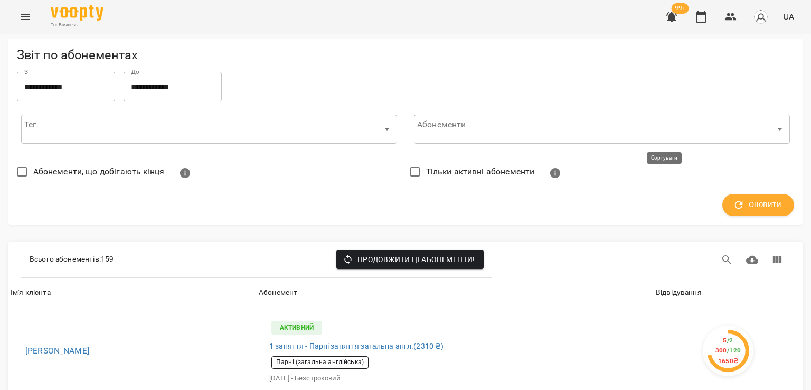
click at [663, 286] on div "Відвідування" at bounding box center [679, 292] width 46 height 13
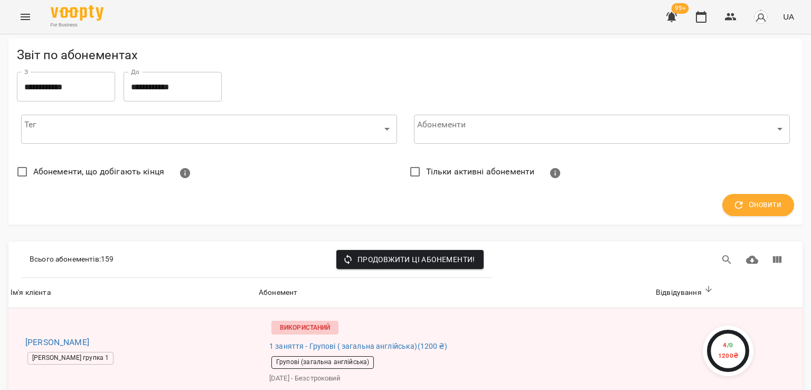
scroll to position [475, 0]
